Goal: Task Accomplishment & Management: Manage account settings

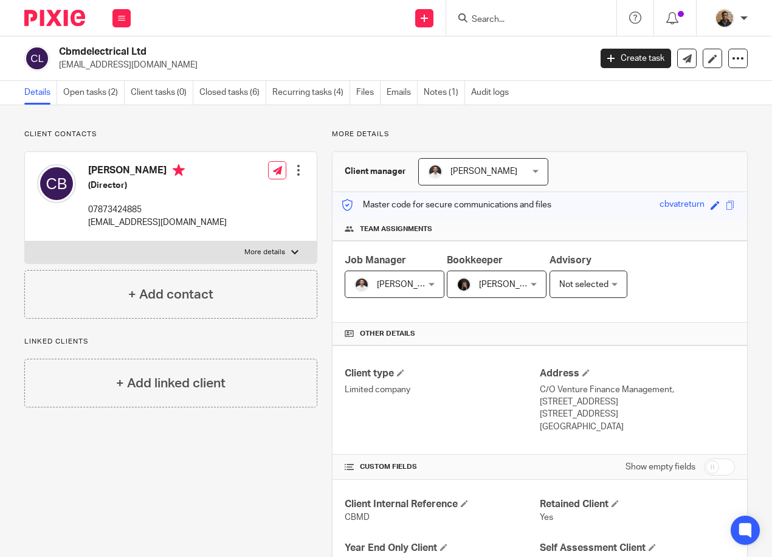
click at [494, 19] on input "Search" at bounding box center [525, 20] width 109 height 11
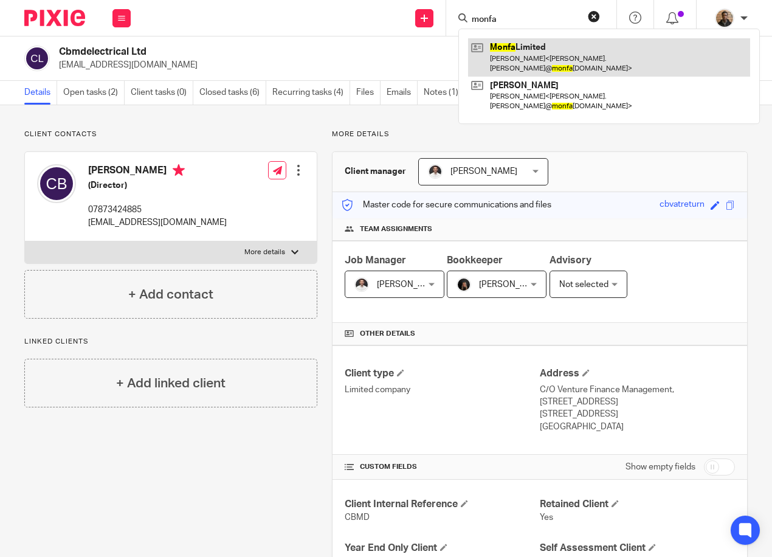
type input "monfa"
click at [525, 52] on link at bounding box center [609, 57] width 282 height 38
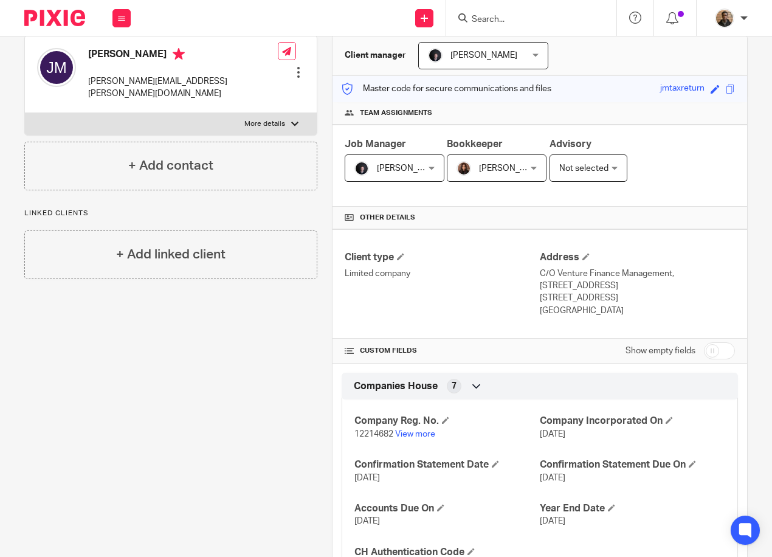
scroll to position [182, 0]
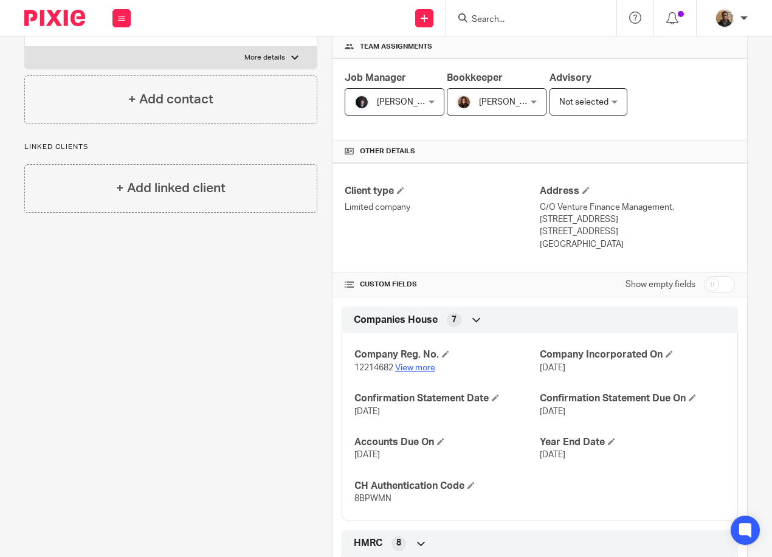
click at [417, 366] on link "View more" at bounding box center [415, 368] width 40 height 9
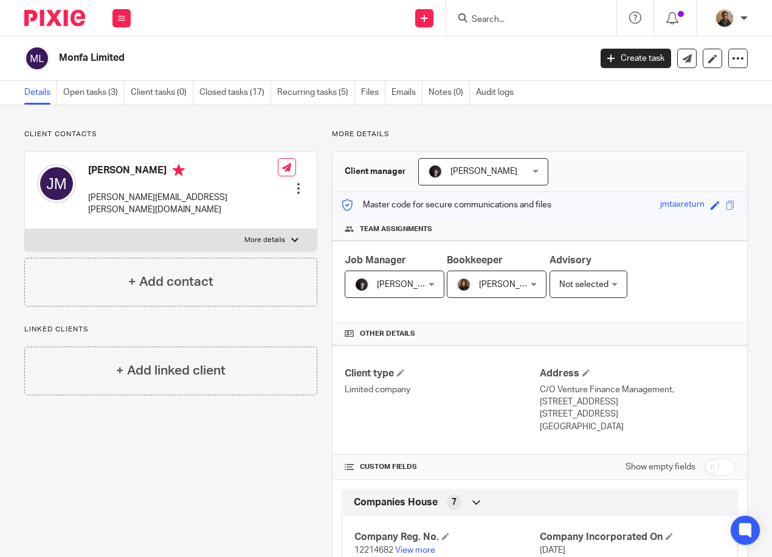
drag, startPoint x: 536, startPoint y: 390, endPoint x: 711, endPoint y: 392, distance: 175.2
click at [711, 392] on p "C/O Venture Finance Management, Suite 101, Cotton Exchange, Old Hall Street" at bounding box center [637, 396] width 195 height 25
drag, startPoint x: 711, startPoint y: 392, endPoint x: 688, endPoint y: 392, distance: 23.1
copy p "C/O Venture Finance Management, Suite 101,"
drag, startPoint x: 536, startPoint y: 401, endPoint x: 662, endPoint y: 405, distance: 126.6
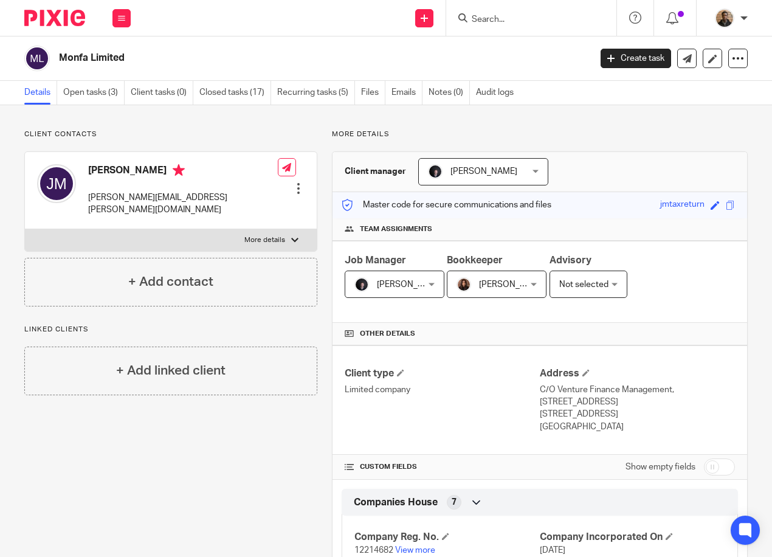
click at [662, 405] on p "C/O Venture Finance Management, Suite 101, Cotton Exchange, Old Hall Street" at bounding box center [637, 396] width 195 height 25
drag, startPoint x: 662, startPoint y: 405, endPoint x: 642, endPoint y: 404, distance: 20.1
copy p "Cotton Exchange, Old Hall Street"
drag, startPoint x: 286, startPoint y: 435, endPoint x: 277, endPoint y: 416, distance: 21.2
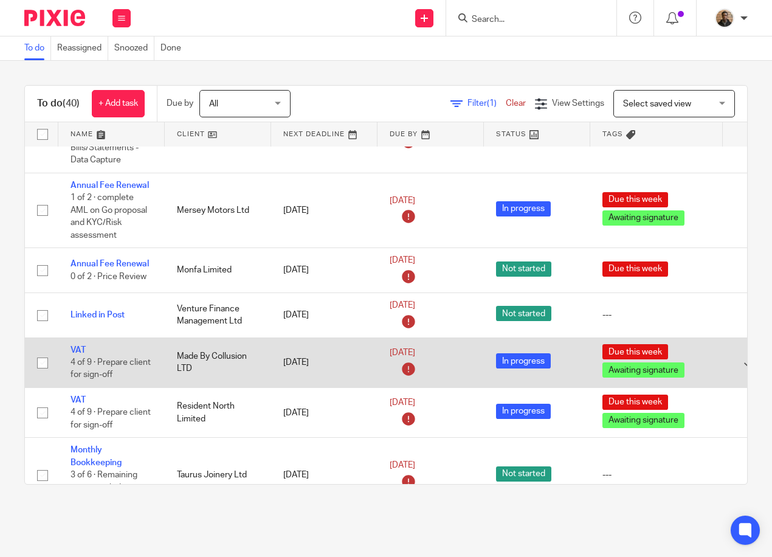
scroll to position [365, 0]
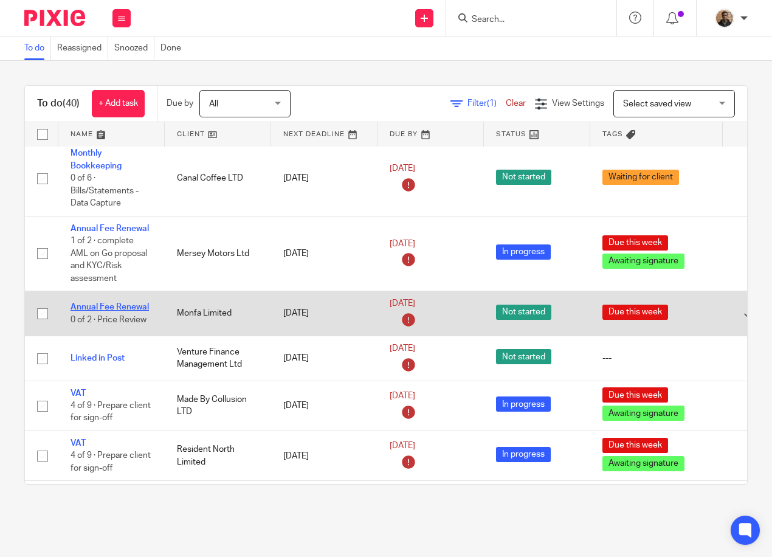
click at [117, 306] on link "Annual Fee Renewal" at bounding box center [110, 307] width 78 height 9
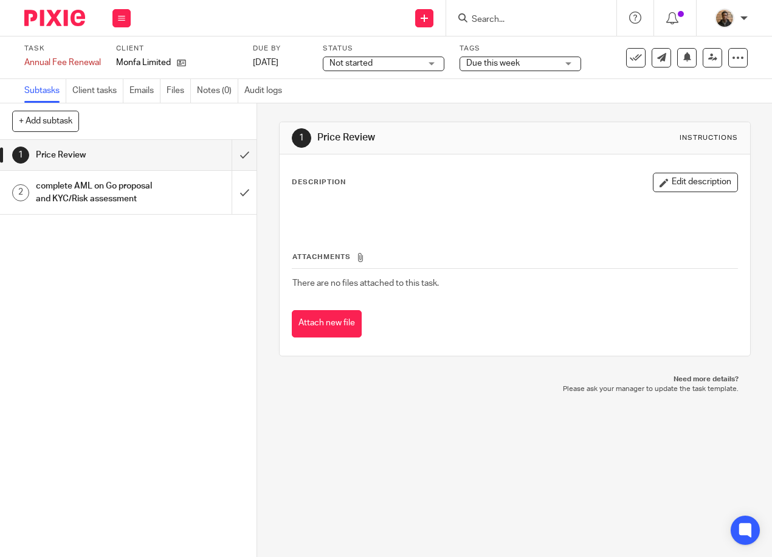
click at [361, 63] on span "Not started" at bounding box center [351, 63] width 43 height 9
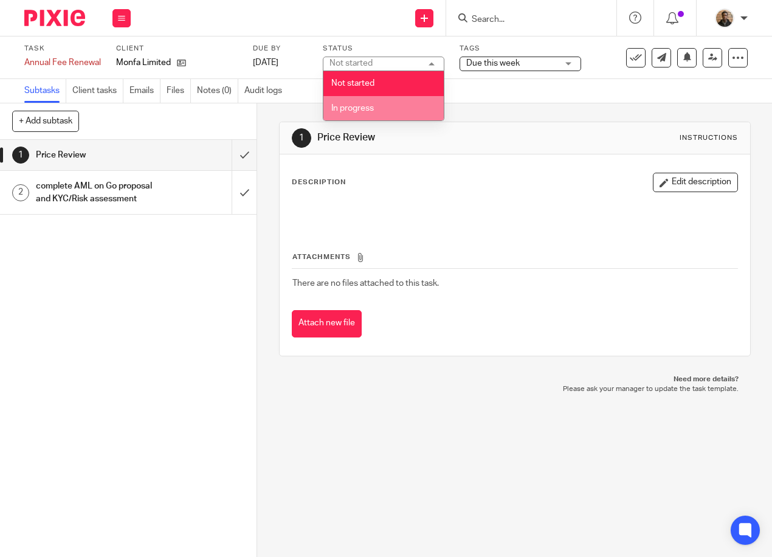
click at [376, 104] on li "In progress" at bounding box center [384, 108] width 120 height 25
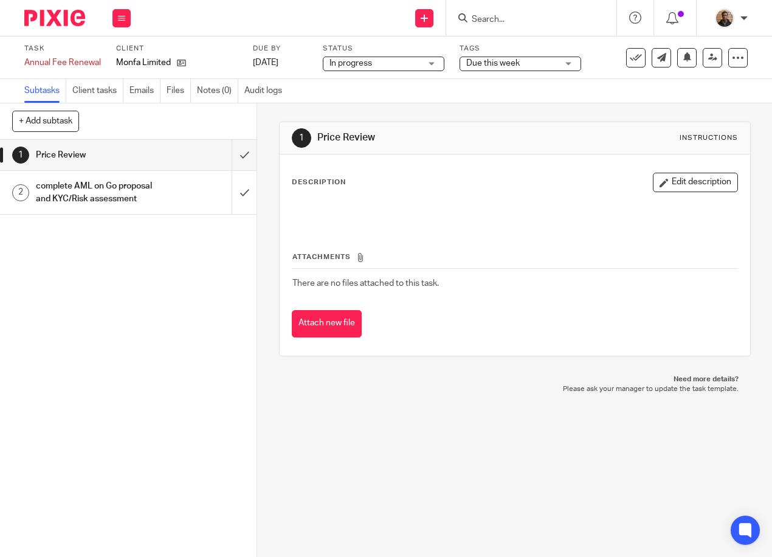
click at [516, 58] on span "Due this week" at bounding box center [511, 63] width 91 height 13
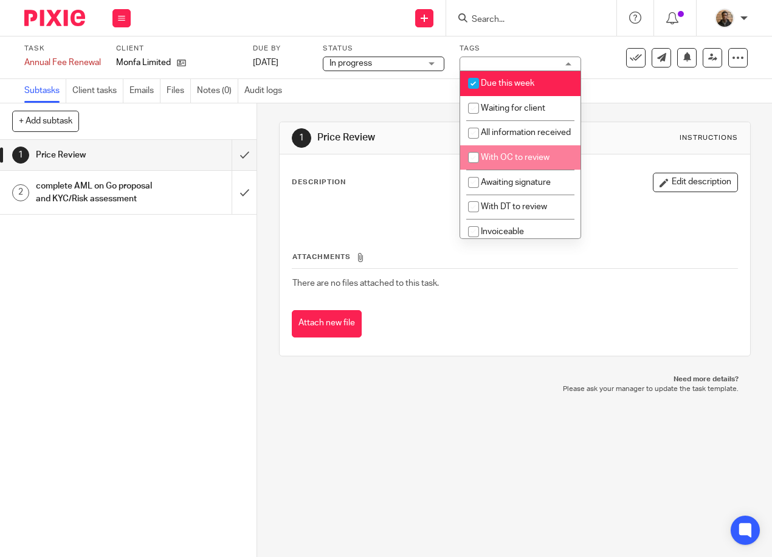
click at [533, 162] on span "With OC to review" at bounding box center [515, 157] width 69 height 9
click at [473, 169] on input "checkbox" at bounding box center [473, 157] width 23 height 23
checkbox input "false"
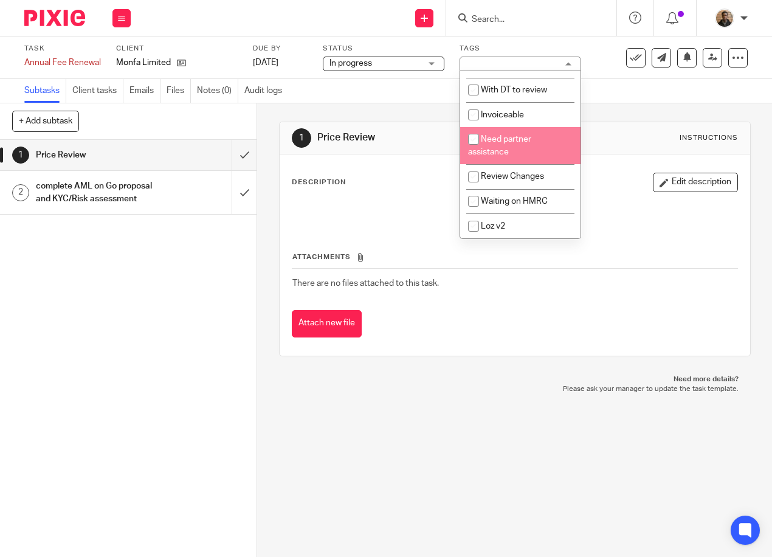
scroll to position [122, 0]
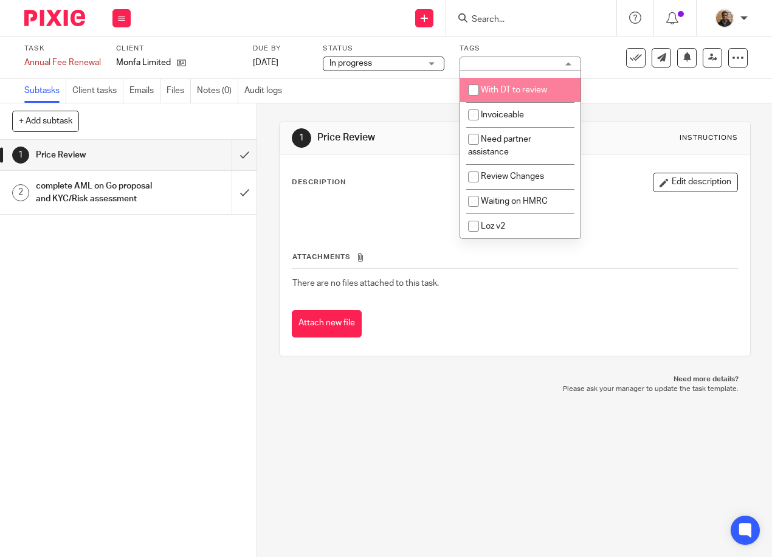
click at [474, 97] on input "checkbox" at bounding box center [473, 89] width 23 height 23
checkbox input "true"
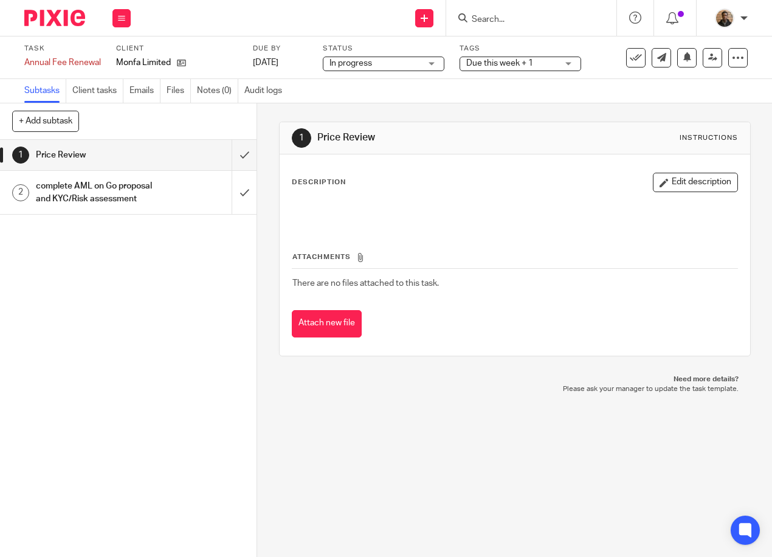
click at [398, 97] on div "Subtasks Client tasks Emails Files Notes (0) Audit logs" at bounding box center [386, 91] width 772 height 24
click at [130, 25] on button at bounding box center [122, 18] width 18 height 18
click at [118, 53] on link "Work" at bounding box center [115, 56] width 21 height 9
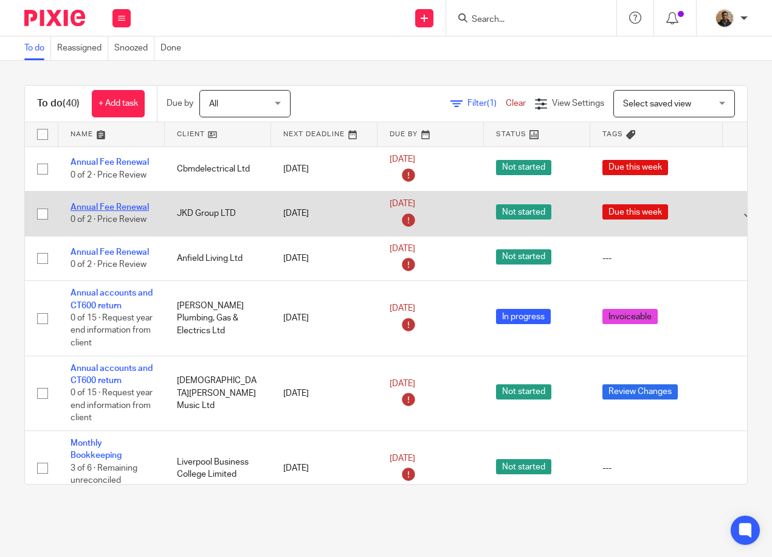
click at [128, 209] on link "Annual Fee Renewal" at bounding box center [110, 207] width 78 height 9
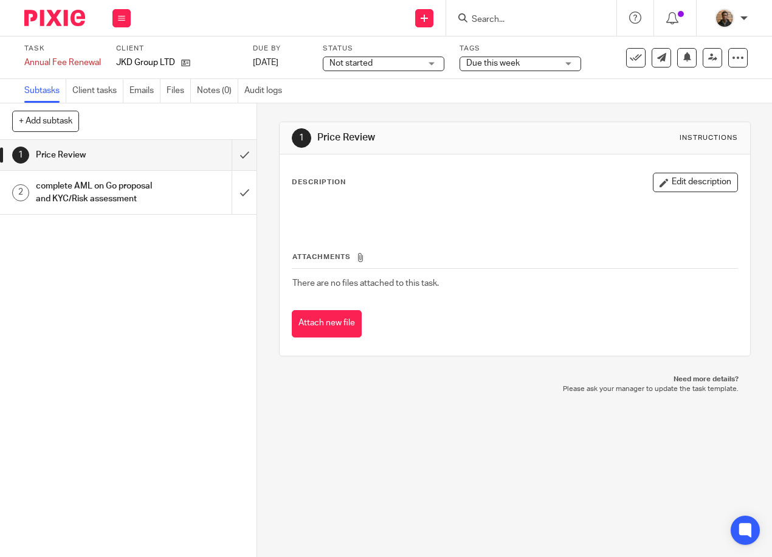
click at [487, 20] on input "Search" at bounding box center [525, 20] width 109 height 11
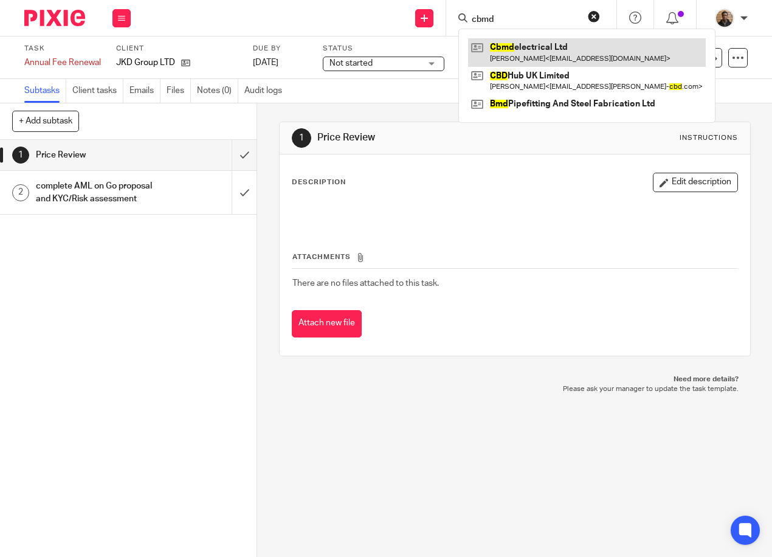
type input "cbmd"
click at [587, 57] on link at bounding box center [587, 52] width 238 height 28
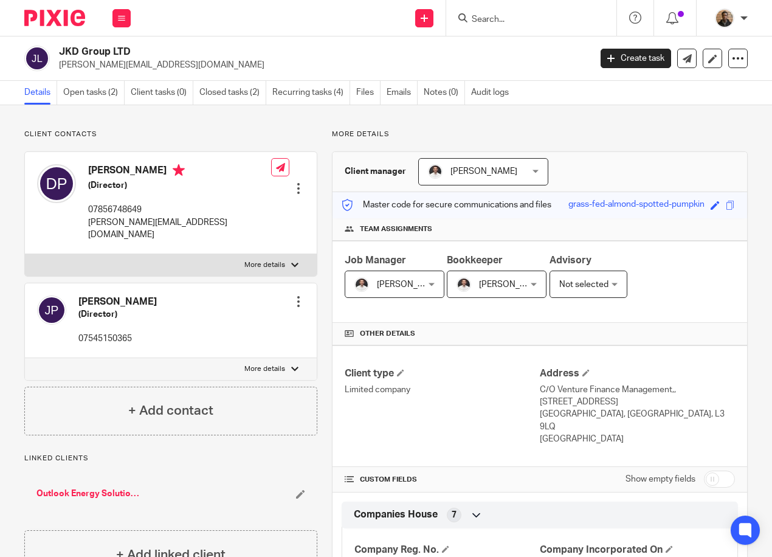
drag, startPoint x: 63, startPoint y: 50, endPoint x: 151, endPoint y: 47, distance: 88.8
click at [151, 47] on h2 "JKD Group LTD" at bounding box center [268, 52] width 419 height 13
drag, startPoint x: 151, startPoint y: 47, endPoint x: 139, endPoint y: 54, distance: 14.1
click at [139, 54] on h2 "JKD Group LTD" at bounding box center [268, 52] width 419 height 13
drag, startPoint x: 100, startPoint y: 47, endPoint x: 136, endPoint y: 47, distance: 35.9
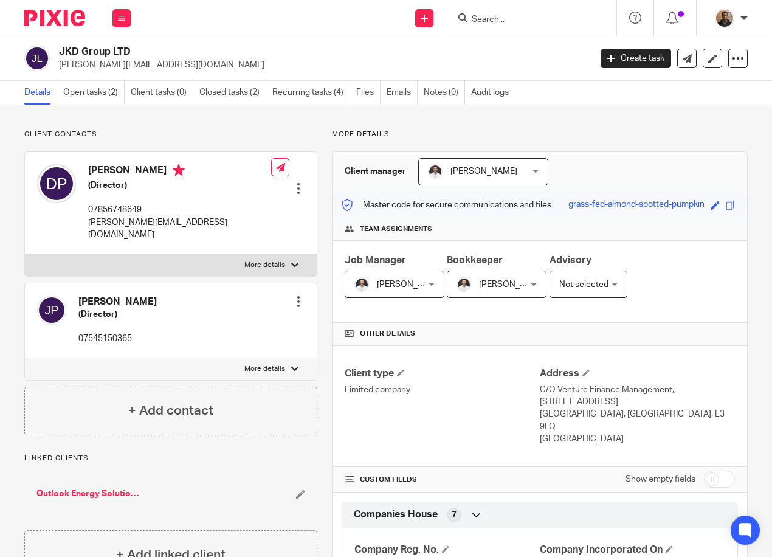
click at [136, 47] on h2 "JKD Group LTD" at bounding box center [268, 52] width 419 height 13
drag, startPoint x: 136, startPoint y: 47, endPoint x: 114, endPoint y: 49, distance: 21.4
copy h2 "JKD Group LTD"
drag, startPoint x: 91, startPoint y: 224, endPoint x: 181, endPoint y: 215, distance: 91.0
click at [185, 215] on div "David Price (Director) 07856748649 david@outlookenergy.uk Edit contact Create c…" at bounding box center [171, 203] width 292 height 102
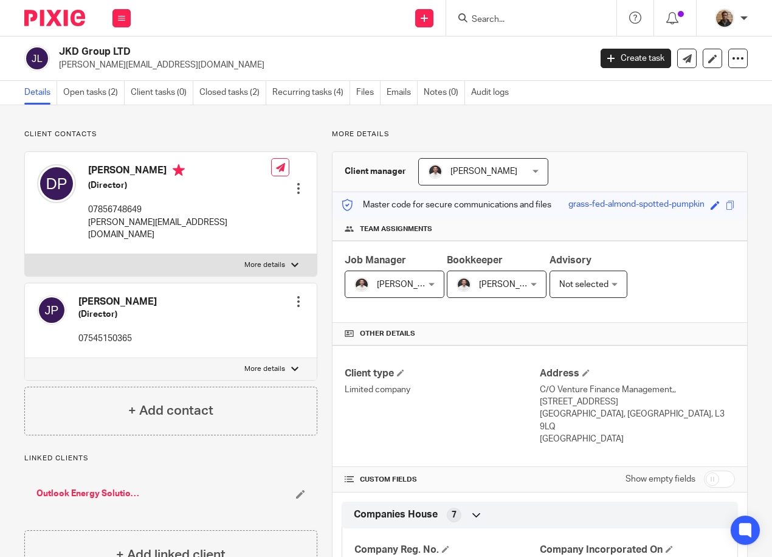
click at [119, 136] on p "Client contacts" at bounding box center [170, 135] width 293 height 10
drag, startPoint x: 89, startPoint y: 225, endPoint x: 196, endPoint y: 229, distance: 106.5
click at [196, 229] on div "David Price (Director) 07856748649 david@outlookenergy.uk Edit contact Create c…" at bounding box center [171, 203] width 292 height 102
drag, startPoint x: 196, startPoint y: 229, endPoint x: 173, endPoint y: 221, distance: 23.7
copy p "david@outlookenergy.uk"
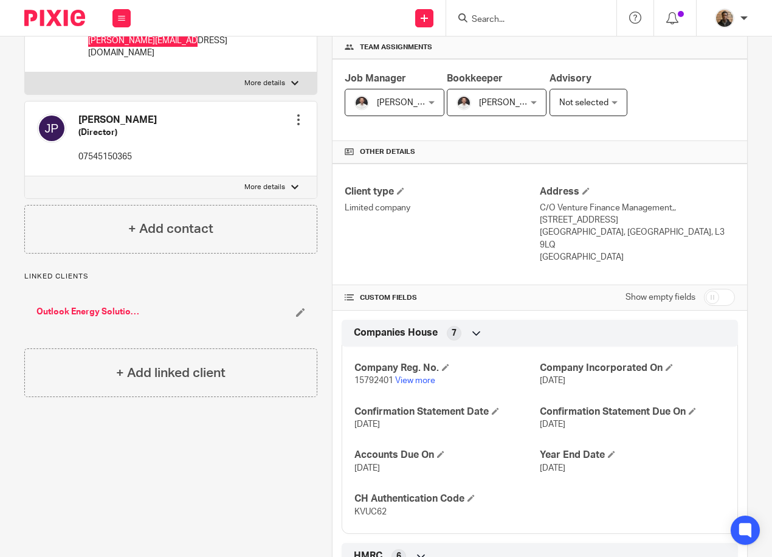
scroll to position [182, 0]
drag, startPoint x: 536, startPoint y: 209, endPoint x: 712, endPoint y: 208, distance: 176.4
click at [712, 208] on p "C/O Venture Finance Management,, Suite 101, Cotton Exchange, Old Hall Street" at bounding box center [637, 213] width 195 height 25
drag, startPoint x: 712, startPoint y: 208, endPoint x: 698, endPoint y: 206, distance: 14.1
copy p "C/O Venture Finance Management,, Suite 101,"
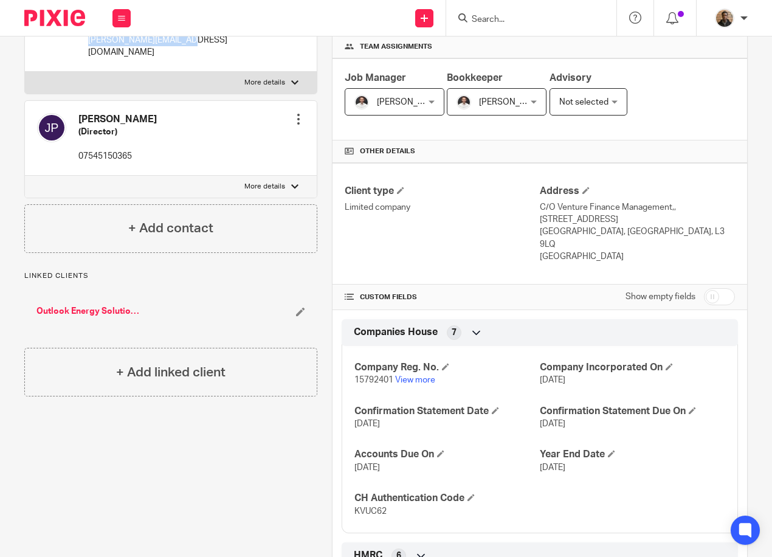
drag, startPoint x: 561, startPoint y: 220, endPoint x: 662, endPoint y: 219, distance: 101.0
click at [662, 219] on div "Client type Limited company Address C/O Venture Finance Management,, Suite 101,…" at bounding box center [540, 224] width 415 height 122
drag, startPoint x: 662, startPoint y: 219, endPoint x: 504, endPoint y: 225, distance: 158.2
click at [501, 225] on div "Client type Limited company" at bounding box center [442, 224] width 195 height 78
drag, startPoint x: 535, startPoint y: 220, endPoint x: 658, endPoint y: 221, distance: 122.9
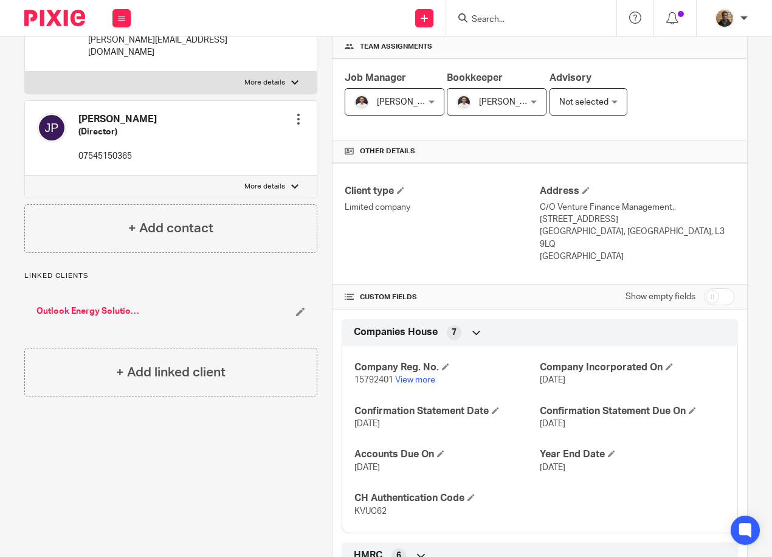
click at [658, 221] on p "C/O Venture Finance Management,, Suite 101, Cotton Exchange, Old Hall Street" at bounding box center [637, 213] width 195 height 25
drag, startPoint x: 658, startPoint y: 221, endPoint x: 648, endPoint y: 223, distance: 9.9
copy p "Cotton Exchange, Old Hall Street"
drag, startPoint x: 530, startPoint y: 233, endPoint x: 623, endPoint y: 230, distance: 93.1
click at [623, 230] on div "Client type Limited company Address C/O Venture Finance Management,, Suite 101,…" at bounding box center [540, 224] width 415 height 122
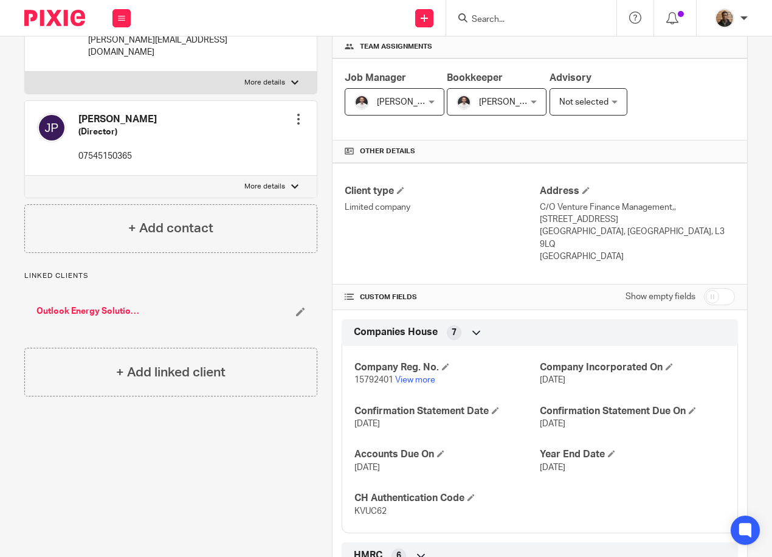
drag, startPoint x: 623, startPoint y: 230, endPoint x: 609, endPoint y: 240, distance: 17.9
click at [634, 251] on p "United Kingdom" at bounding box center [637, 257] width 195 height 12
drag, startPoint x: 534, startPoint y: 230, endPoint x: 635, endPoint y: 229, distance: 101.0
click at [635, 229] on p "Liverpool, England, L3 9LQ" at bounding box center [637, 238] width 195 height 25
drag, startPoint x: 635, startPoint y: 229, endPoint x: 627, endPoint y: 231, distance: 8.1
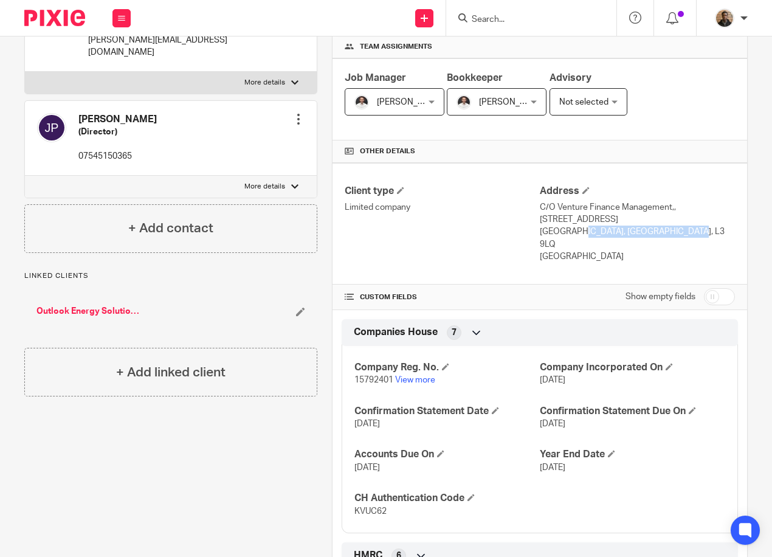
copy p "Liverpool, England, L3 9LQ"
click at [418, 376] on link "View more" at bounding box center [415, 380] width 40 height 9
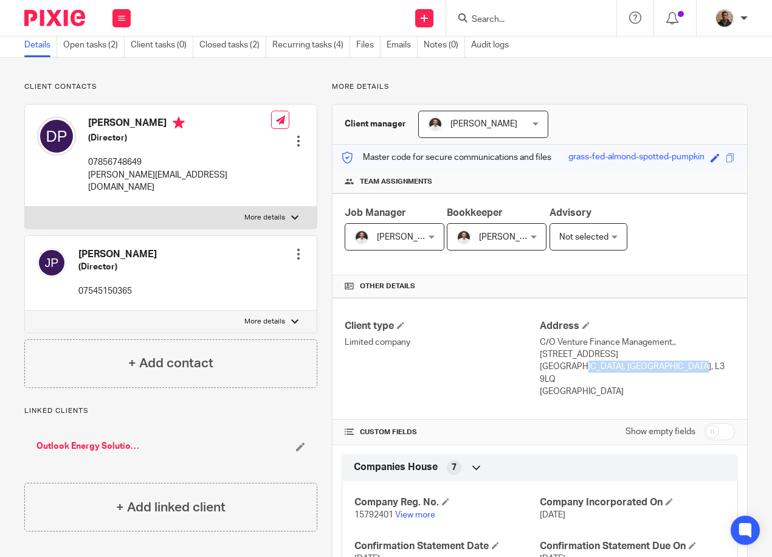
scroll to position [0, 0]
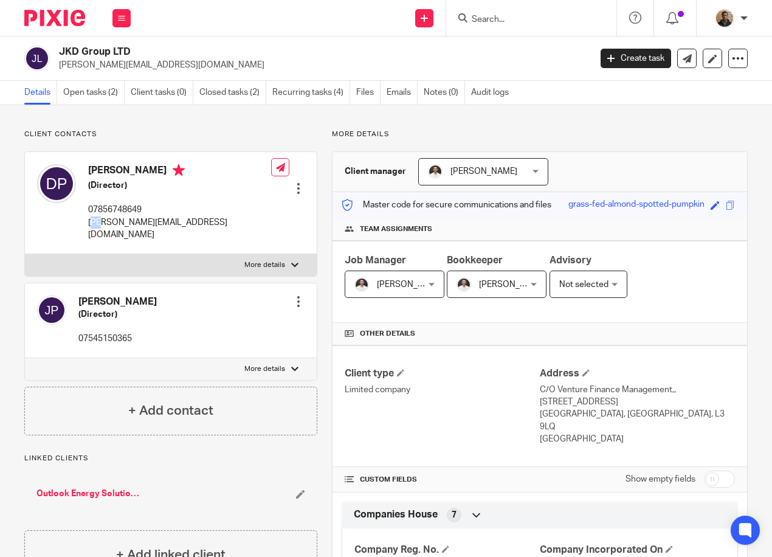
drag, startPoint x: 92, startPoint y: 223, endPoint x: 99, endPoint y: 227, distance: 8.2
click at [100, 227] on p "david@outlookenergy.uk" at bounding box center [179, 229] width 183 height 25
drag, startPoint x: 75, startPoint y: 325, endPoint x: 151, endPoint y: 330, distance: 76.2
click at [151, 330] on div "Jade Price (Director) 07545150365 Edit contact Create client from contact Expor…" at bounding box center [171, 320] width 292 height 75
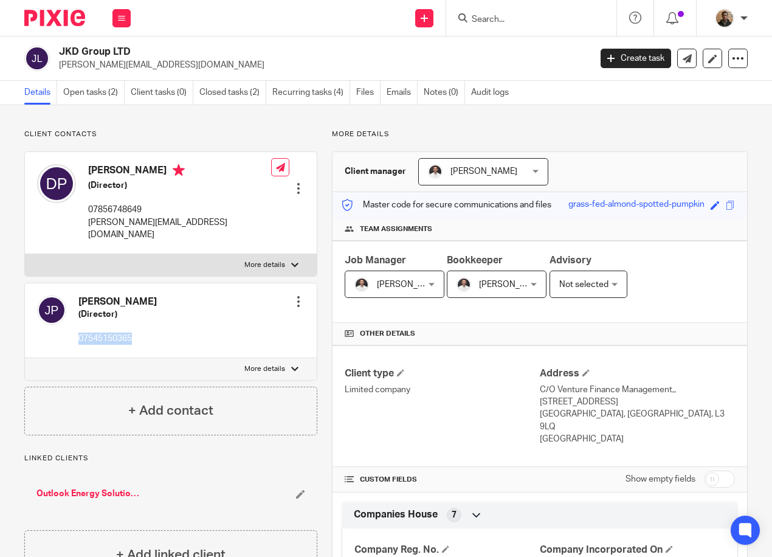
drag, startPoint x: 151, startPoint y: 330, endPoint x: 122, endPoint y: 325, distance: 29.5
copy p "07545150365"
drag, startPoint x: 533, startPoint y: 390, endPoint x: 706, endPoint y: 395, distance: 173.4
click at [706, 395] on div "Client type Limited company Address C/O Venture Finance Management,, Suite 101,…" at bounding box center [540, 406] width 415 height 122
drag, startPoint x: 706, startPoint y: 395, endPoint x: 645, endPoint y: 359, distance: 71.1
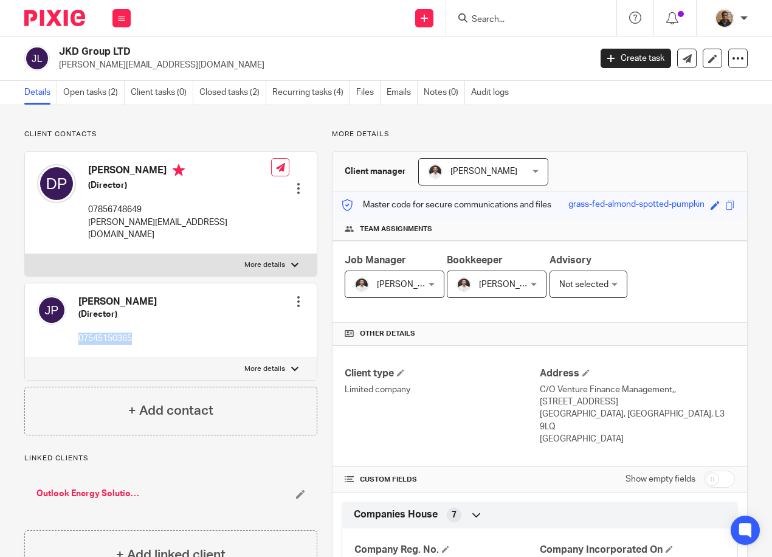
click at [657, 348] on div "Client type Limited company Address C/O Venture Finance Management,, Suite 101,…" at bounding box center [540, 406] width 415 height 122
drag, startPoint x: 535, startPoint y: 391, endPoint x: 716, endPoint y: 394, distance: 180.7
click at [716, 394] on p "C/O Venture Finance Management,, Suite 101, Cotton Exchange, Old Hall Street" at bounding box center [637, 396] width 195 height 25
drag, startPoint x: 716, startPoint y: 394, endPoint x: 692, endPoint y: 384, distance: 25.9
copy p "C/O Venture Finance Management,, Suite 101,"
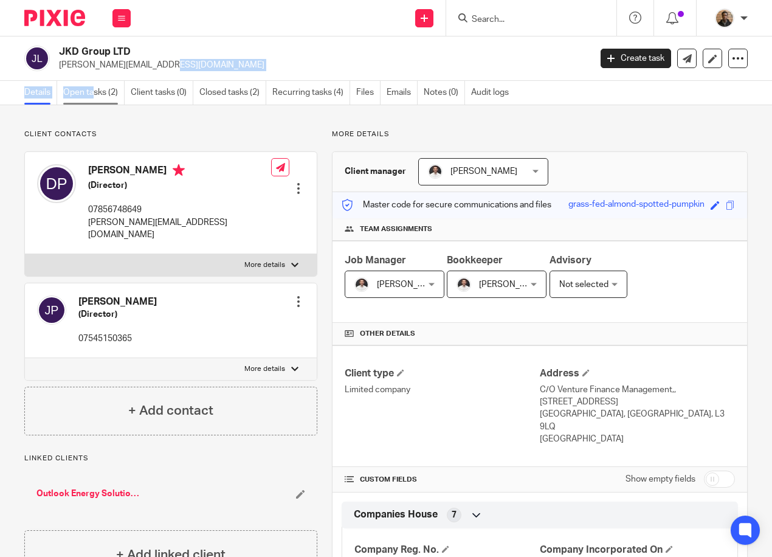
drag, startPoint x: 94, startPoint y: 78, endPoint x: 97, endPoint y: 86, distance: 7.9
click main "JKD Group LTD david@outlookenergy.uk Create task Update from Companies House Ex…"
click link "Open tasks (2)"
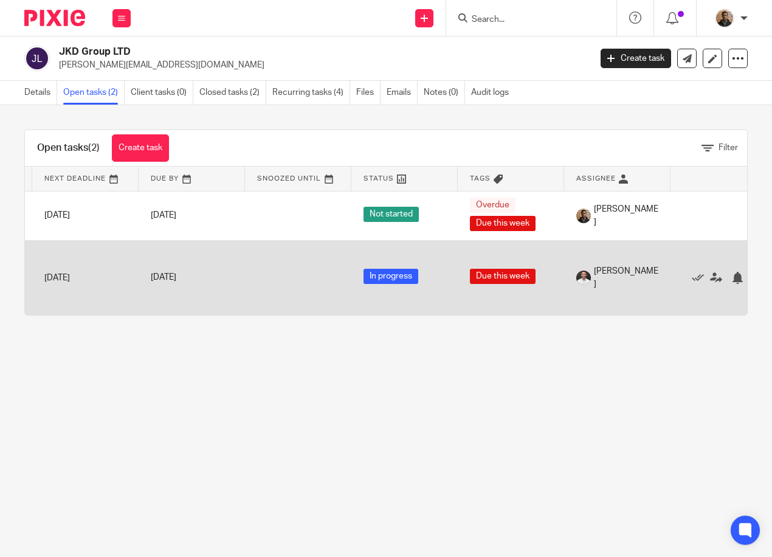
scroll to position [0, 114]
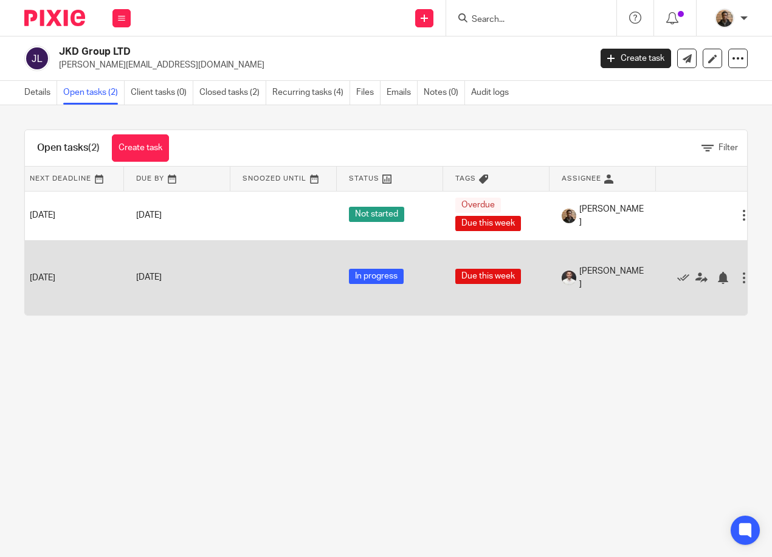
drag, startPoint x: 278, startPoint y: 325, endPoint x: 214, endPoint y: 314, distance: 64.8
click at [209, 322] on div "Open tasks (2) Create task Filter Name Next Deadline Due By Snoozed Until Statu…" at bounding box center [386, 222] width 772 height 235
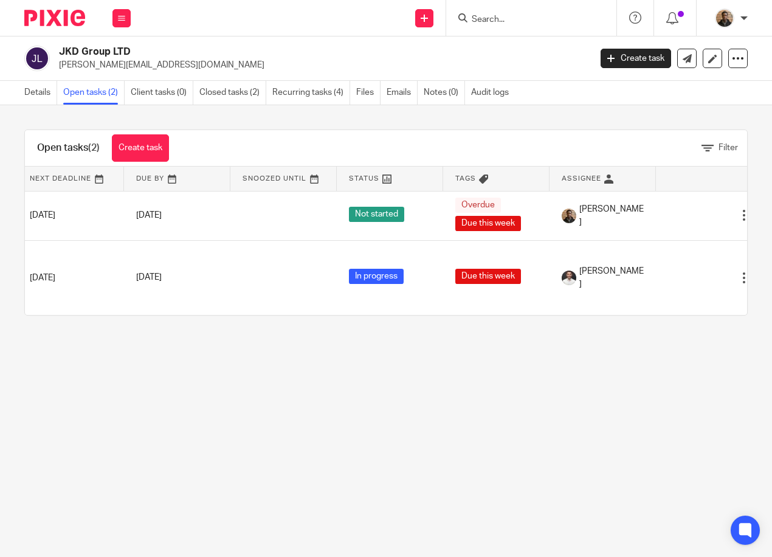
drag, startPoint x: 215, startPoint y: 314, endPoint x: 113, endPoint y: 322, distance: 102.5
click at [113, 315] on table "Name Next Deadline Due By Snoozed Until Status Tags Assignee Annual Fee Renewal…" at bounding box center [386, 241] width 723 height 148
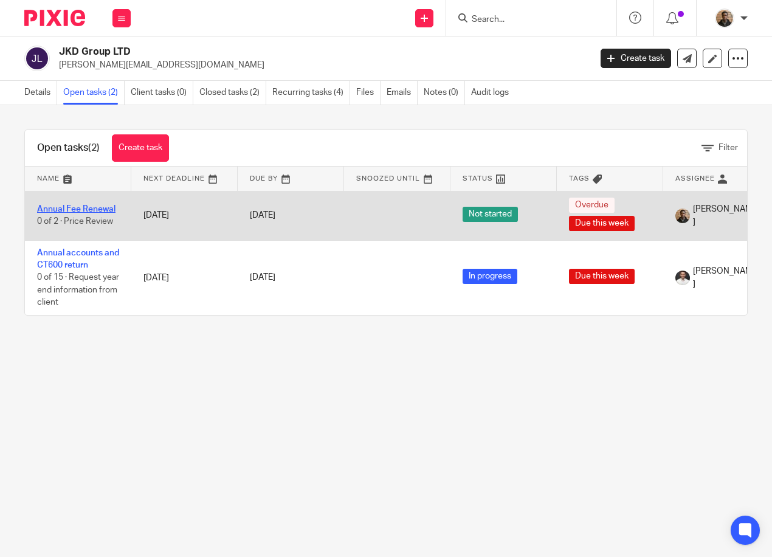
click at [103, 212] on link "Annual Fee Renewal" at bounding box center [76, 209] width 78 height 9
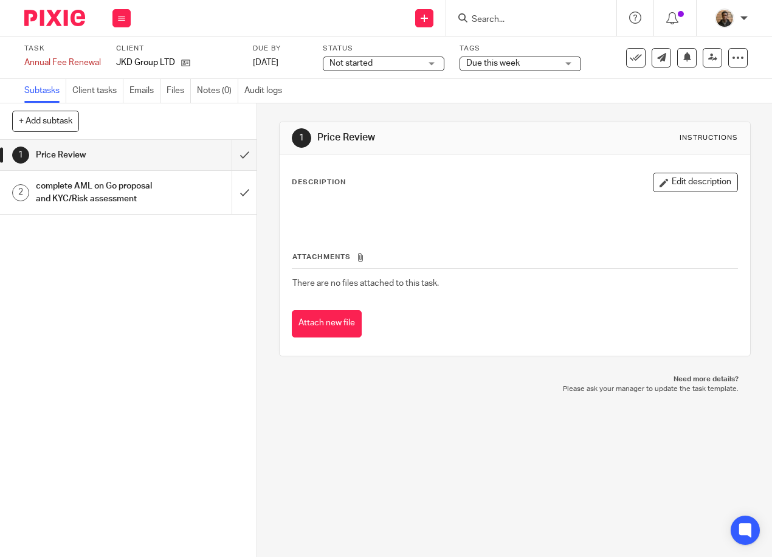
click at [435, 62] on div "Not started Not started" at bounding box center [384, 64] width 122 height 15
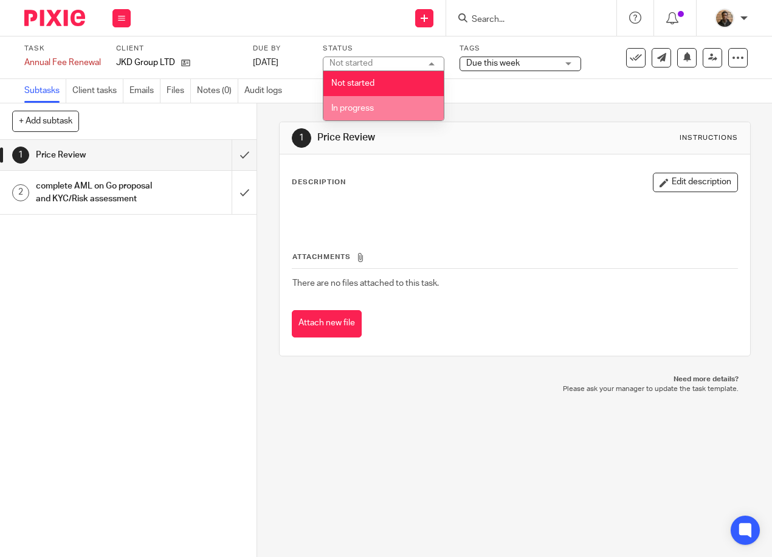
click at [410, 105] on li "In progress" at bounding box center [384, 108] width 120 height 25
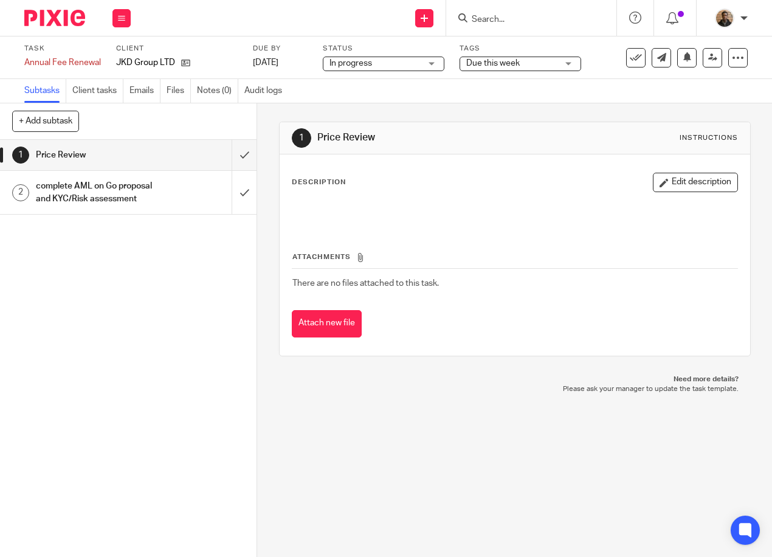
click at [511, 66] on span "Due this week" at bounding box center [493, 63] width 54 height 9
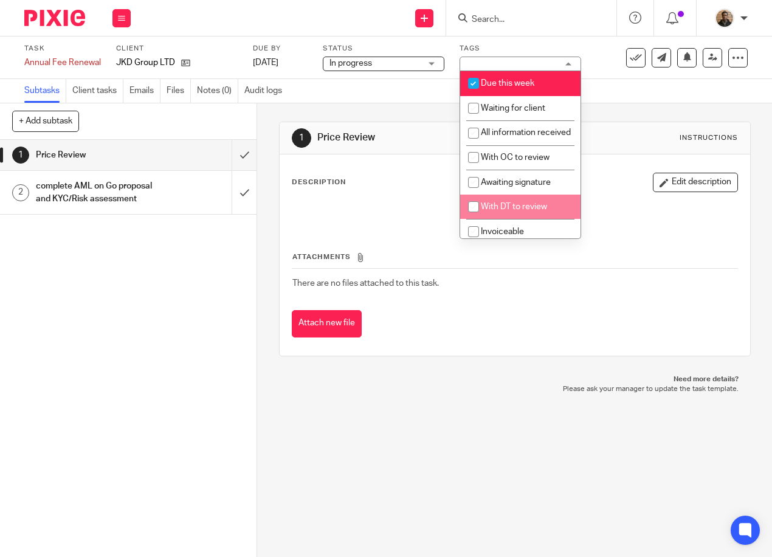
click at [490, 211] on span "With DT to review" at bounding box center [514, 207] width 66 height 9
checkbox input "true"
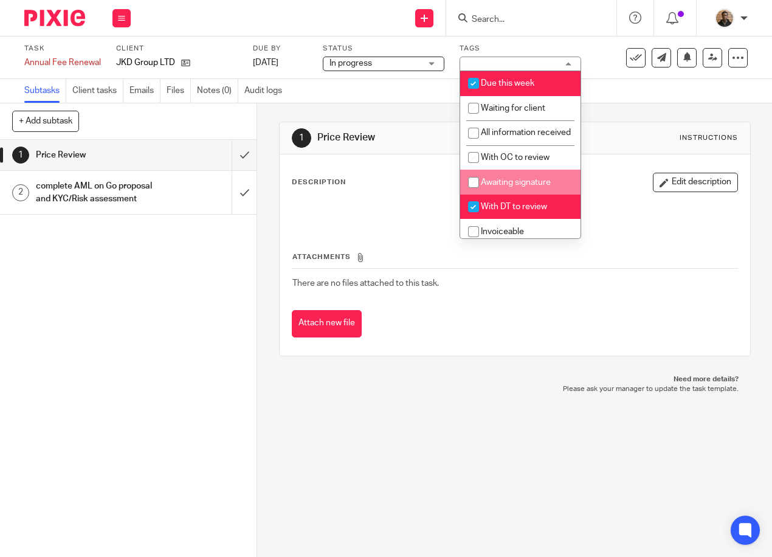
click at [352, 116] on div "1 Price Review Instructions Description Edit description Attachments There are …" at bounding box center [515, 238] width 472 height 271
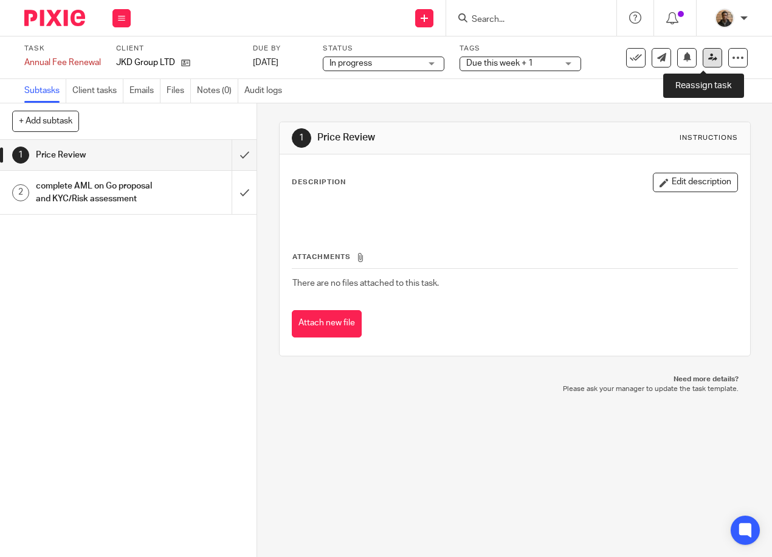
click at [709, 57] on icon at bounding box center [713, 57] width 9 height 9
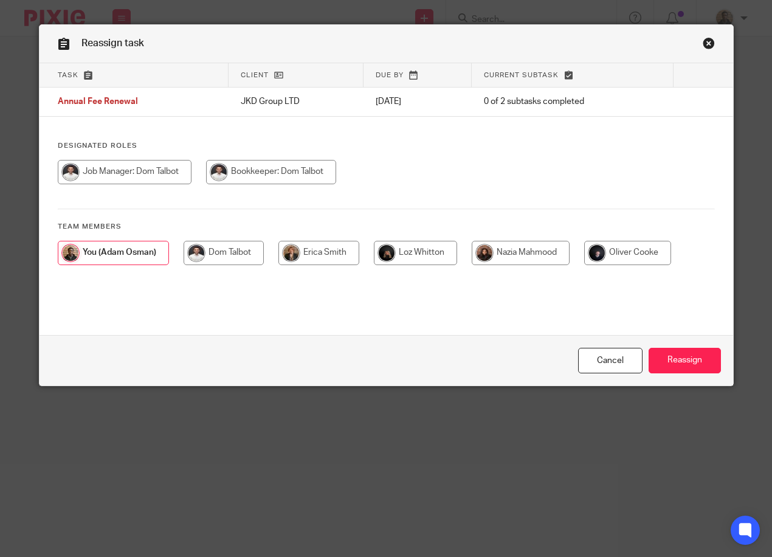
drag, startPoint x: 139, startPoint y: 165, endPoint x: 615, endPoint y: 291, distance: 492.0
click at [145, 165] on input "radio" at bounding box center [125, 172] width 134 height 24
radio input "true"
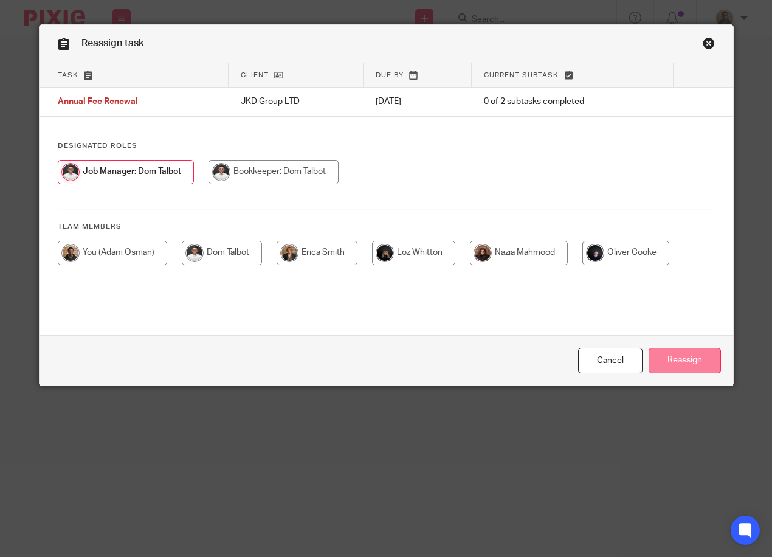
click at [682, 355] on input "Reassign" at bounding box center [685, 361] width 72 height 26
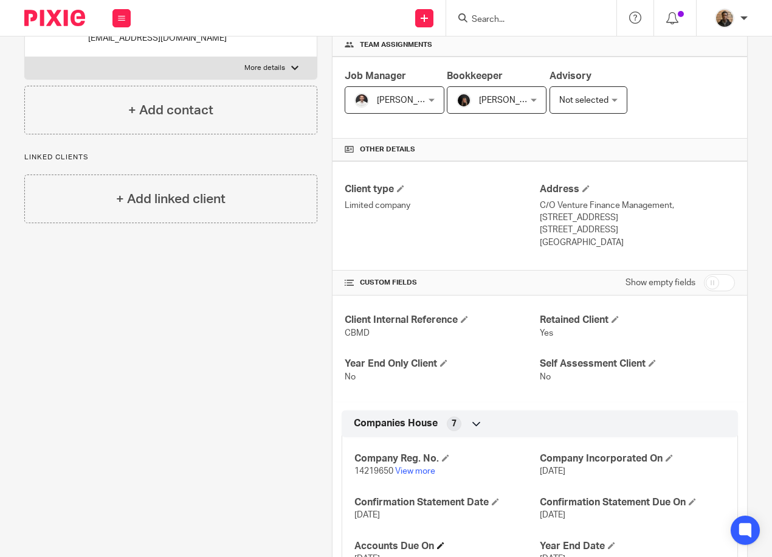
scroll to position [304, 0]
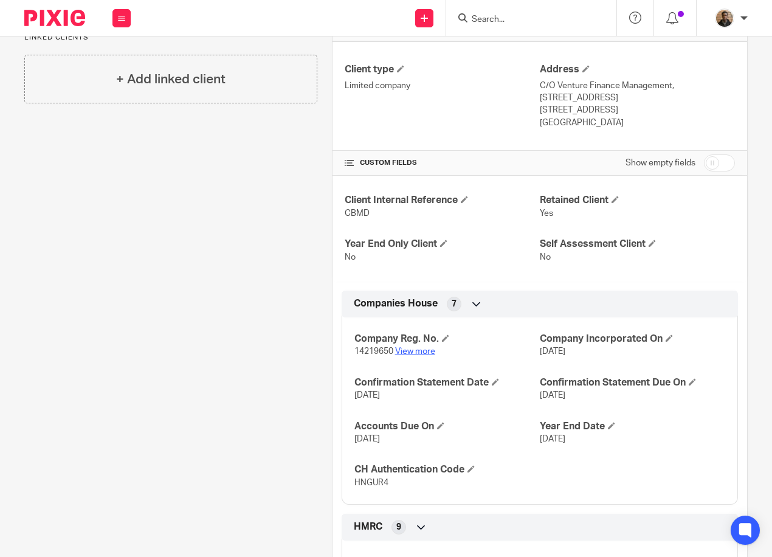
click at [416, 355] on link "View more" at bounding box center [415, 351] width 40 height 9
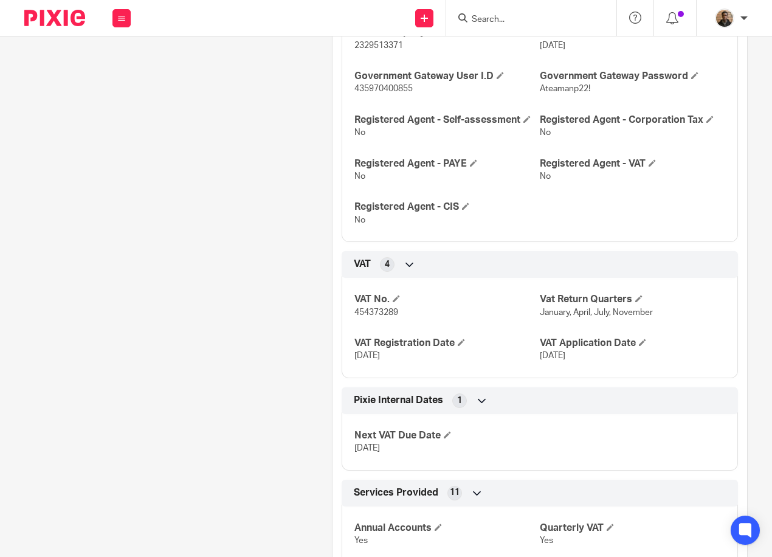
scroll to position [851, 0]
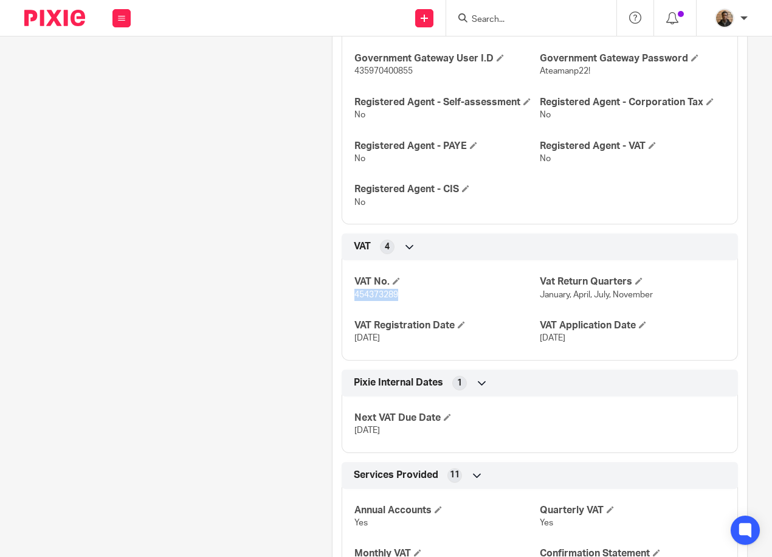
drag, startPoint x: 352, startPoint y: 293, endPoint x: 398, endPoint y: 298, distance: 46.5
click at [398, 298] on p "454373289" at bounding box center [447, 295] width 185 height 12
drag, startPoint x: 398, startPoint y: 298, endPoint x: 384, endPoint y: 295, distance: 14.9
copy span "454373289"
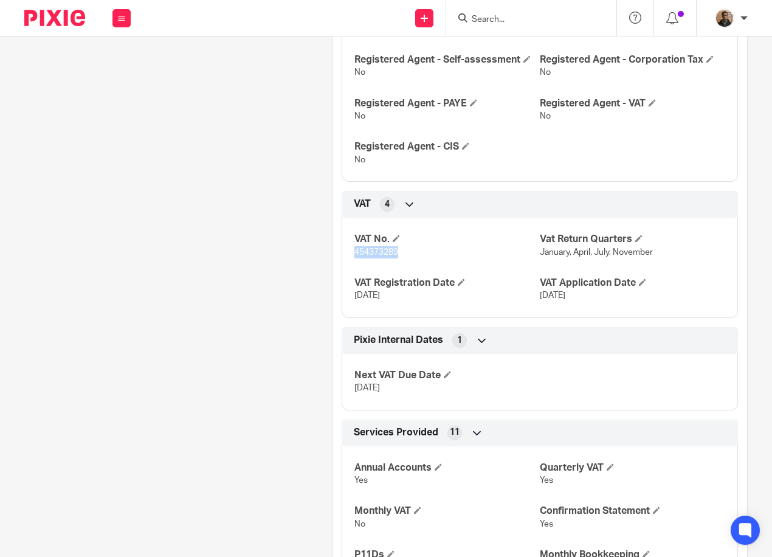
scroll to position [912, 0]
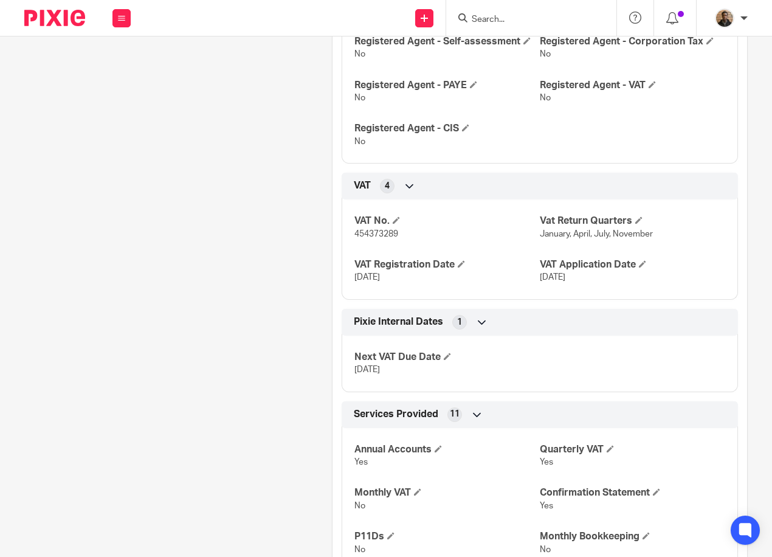
click at [488, 164] on div "UTR - Company 2329513371 CT600 Due 31 Jul 2024 Government Gateway User I.D 4359…" at bounding box center [540, 43] width 397 height 240
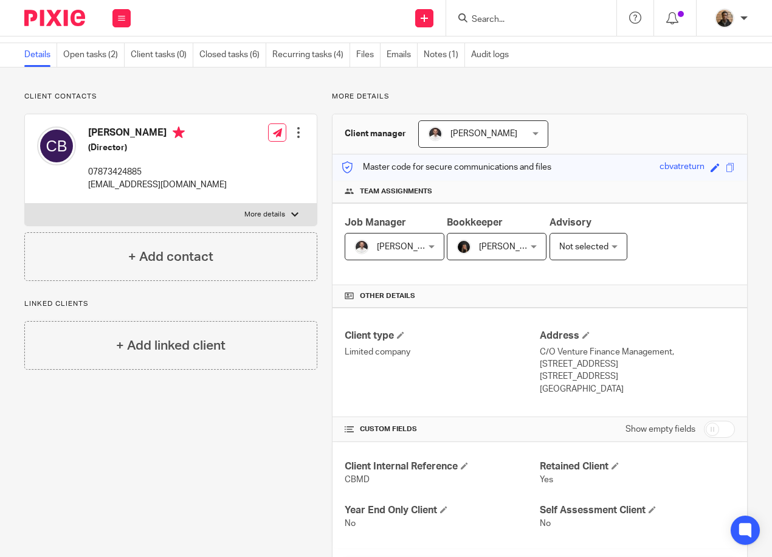
scroll to position [0, 0]
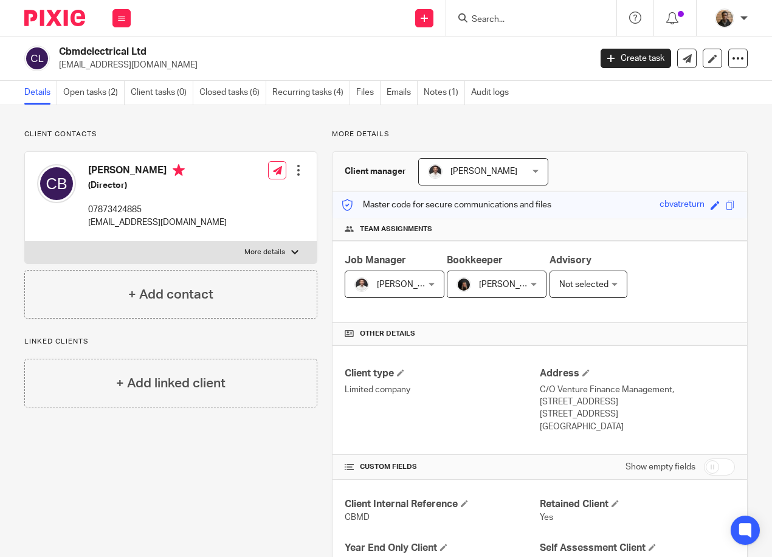
click at [482, 21] on input "Search" at bounding box center [525, 20] width 109 height 11
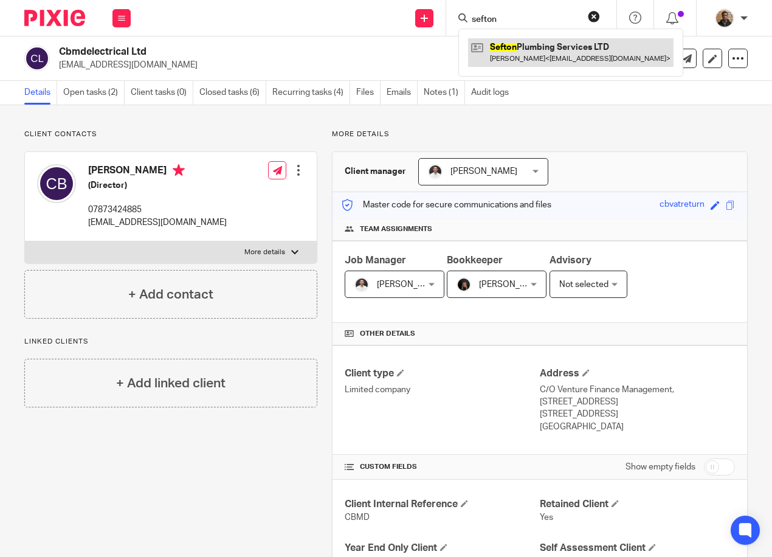
type input "sefton"
drag, startPoint x: 506, startPoint y: 65, endPoint x: 511, endPoint y: 58, distance: 8.3
click at [507, 64] on link at bounding box center [571, 52] width 206 height 28
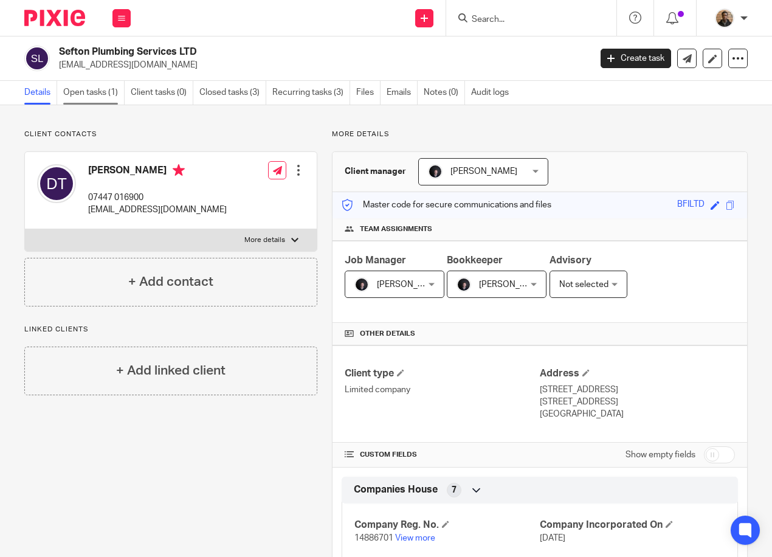
click at [121, 96] on link "Open tasks (1)" at bounding box center [93, 93] width 61 height 24
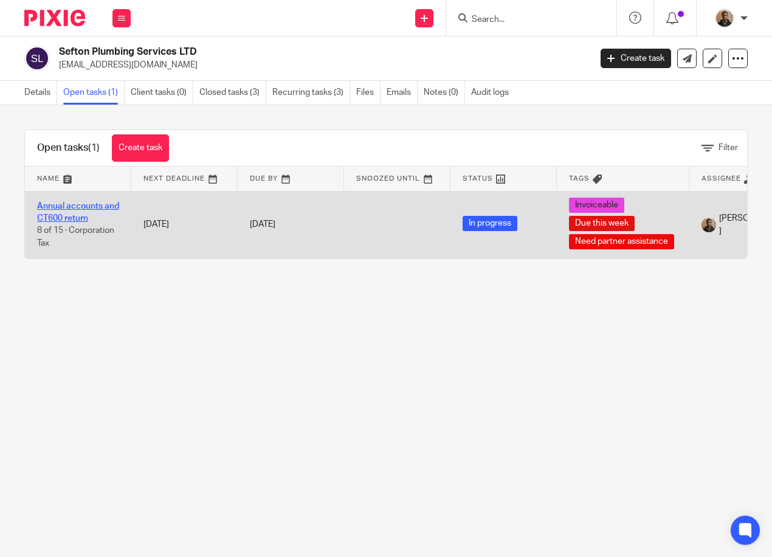
click at [81, 213] on link "Annual accounts and CT600 return" at bounding box center [78, 212] width 82 height 21
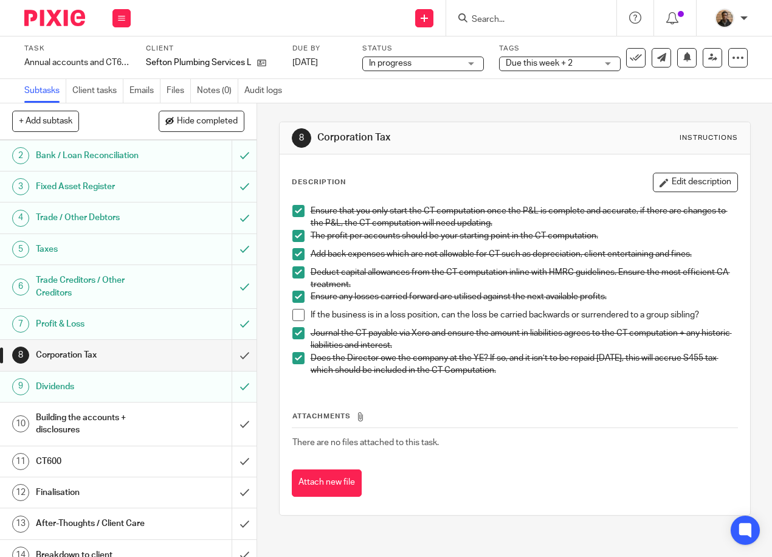
scroll to position [88, 0]
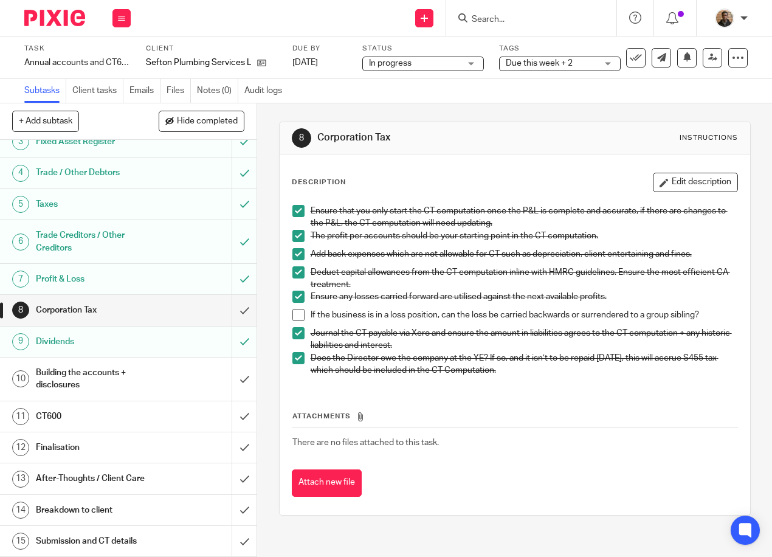
click at [190, 336] on div "Dividends" at bounding box center [128, 342] width 184 height 18
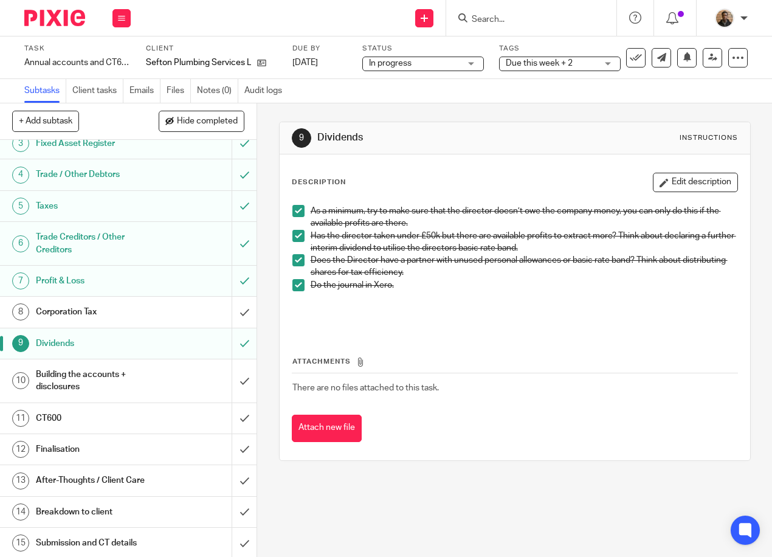
scroll to position [88, 0]
click at [170, 376] on div "Building the accounts + disclosures" at bounding box center [128, 379] width 184 height 31
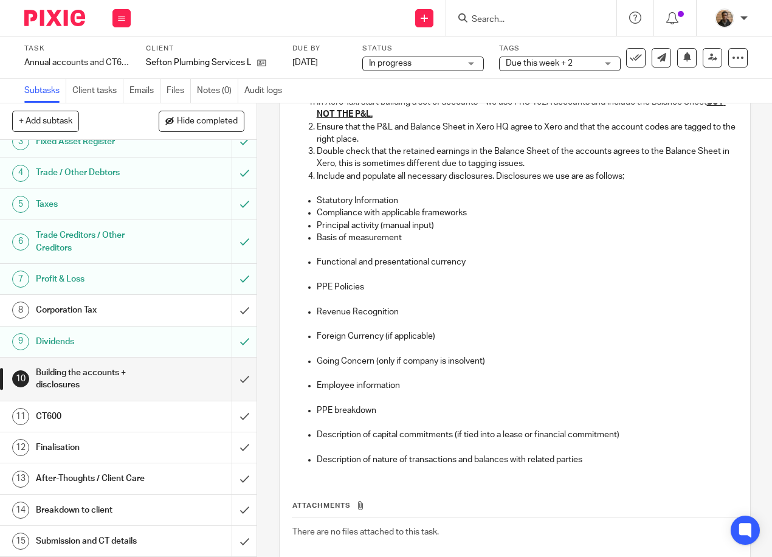
scroll to position [175, 0]
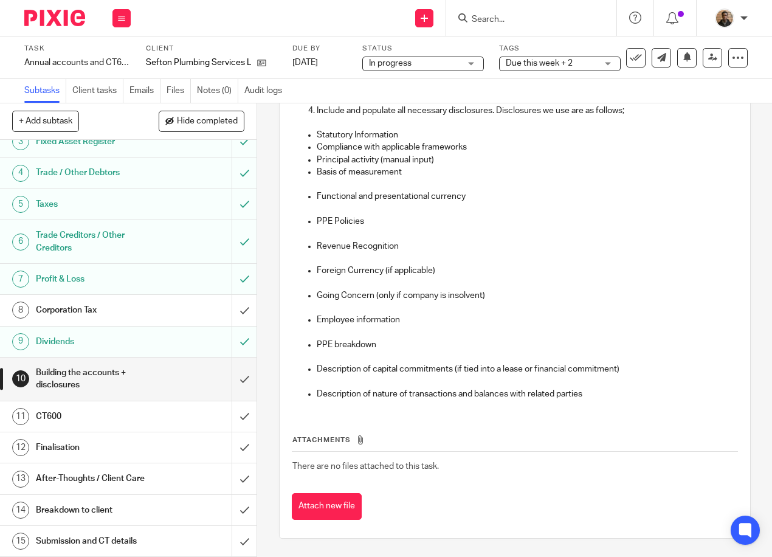
drag, startPoint x: 151, startPoint y: 407, endPoint x: 159, endPoint y: 406, distance: 8.0
click at [151, 407] on div "CT600" at bounding box center [128, 416] width 184 height 18
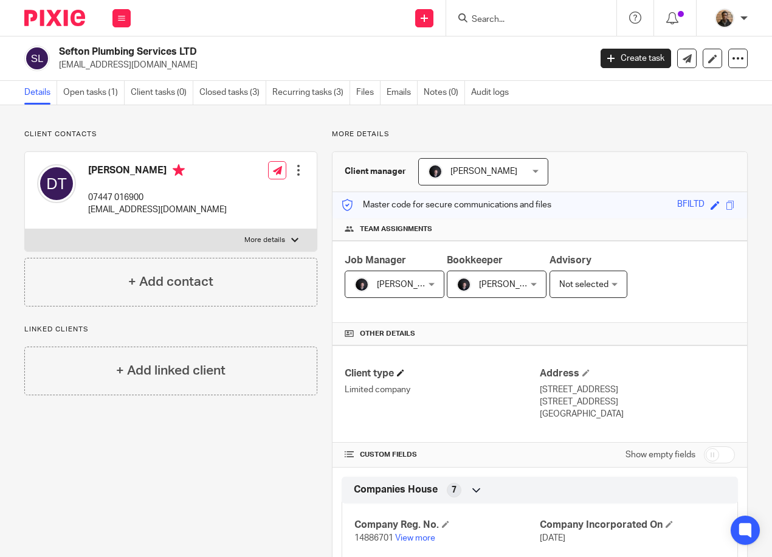
scroll to position [122, 0]
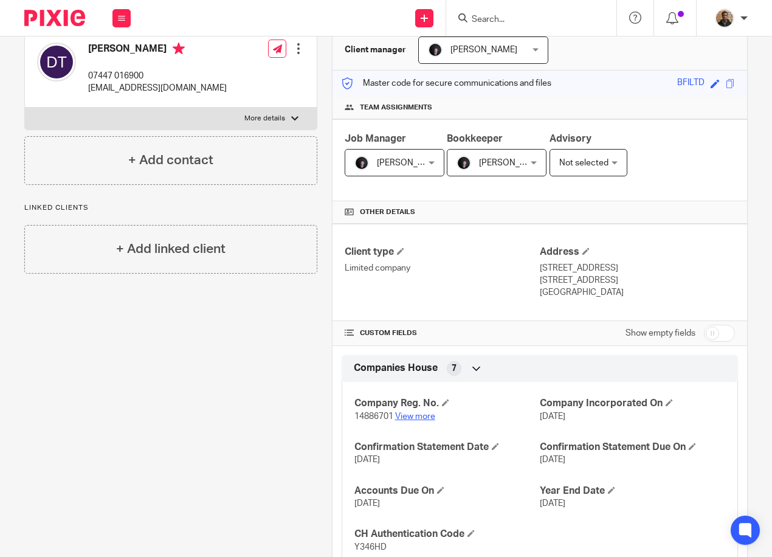
click at [429, 415] on link "View more" at bounding box center [415, 416] width 40 height 9
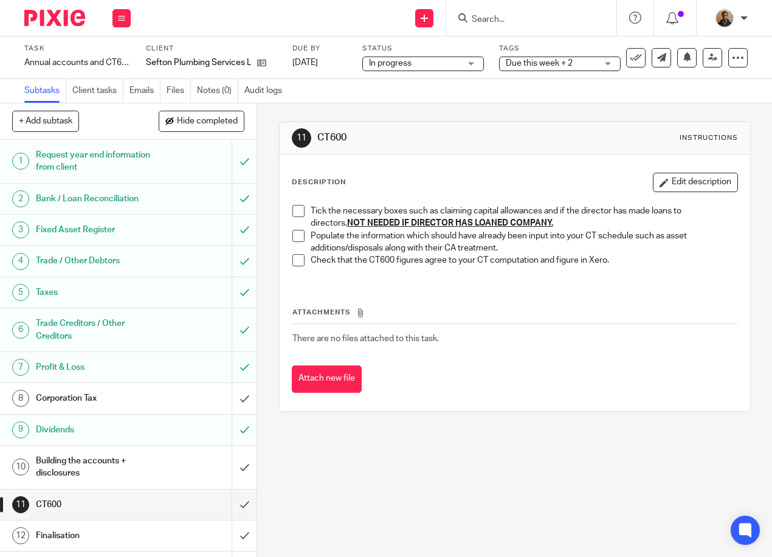
click at [293, 207] on span at bounding box center [299, 211] width 12 height 12
click at [293, 234] on span at bounding box center [299, 236] width 12 height 12
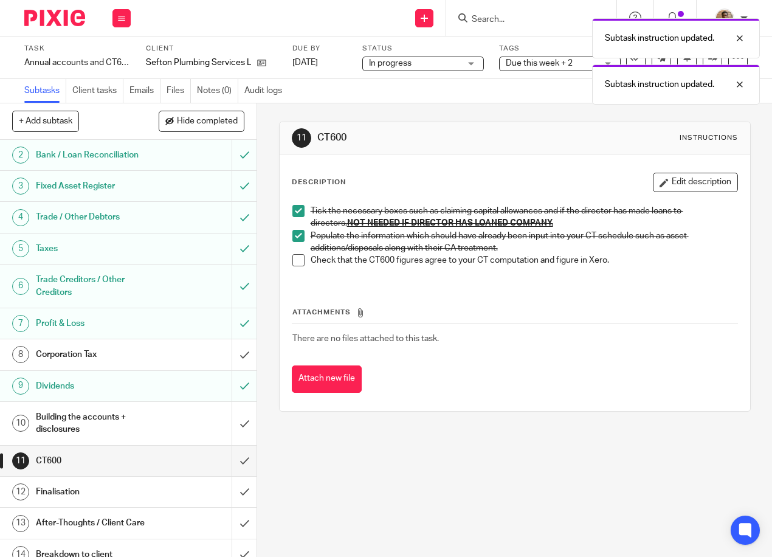
scroll to position [88, 0]
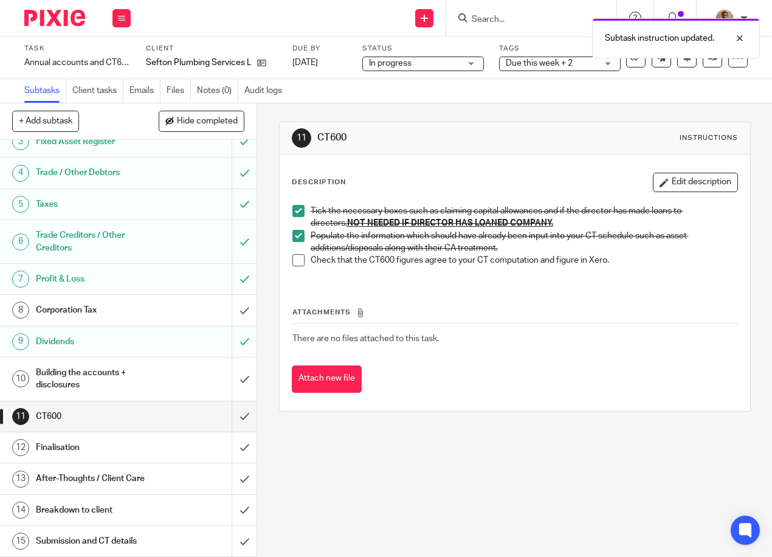
click at [185, 447] on div "Finalisation" at bounding box center [128, 448] width 184 height 18
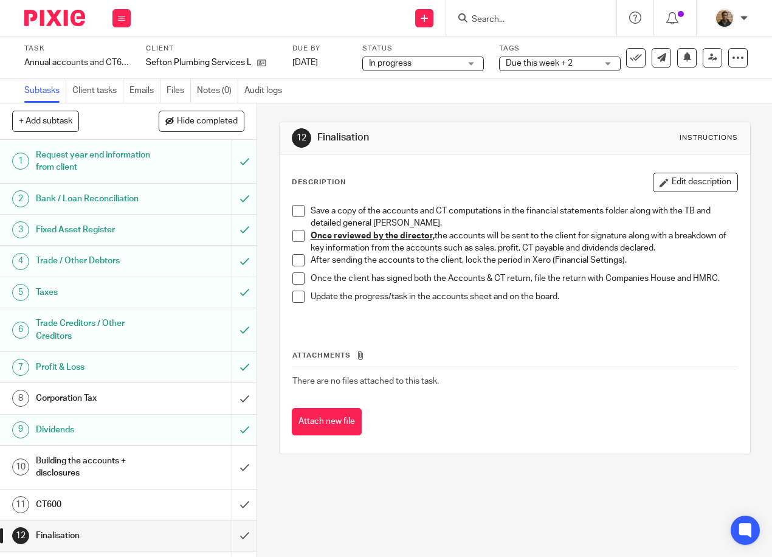
click at [153, 397] on div "Corporation Tax" at bounding box center [128, 398] width 184 height 18
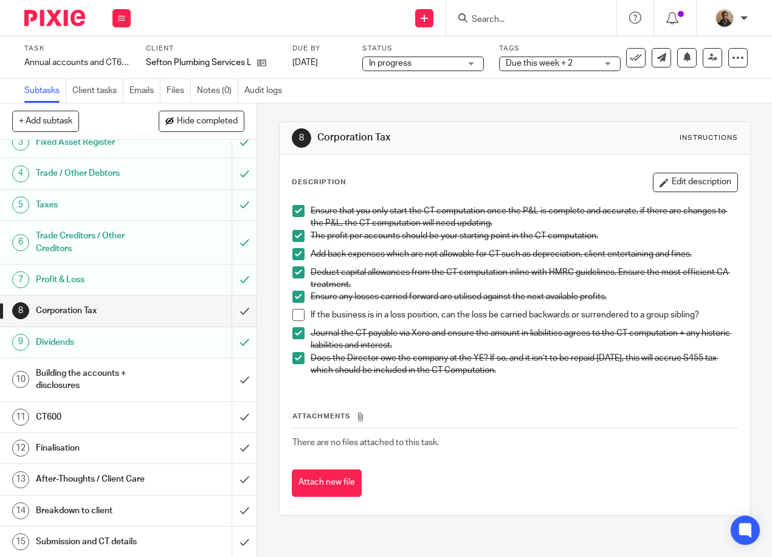
scroll to position [88, 0]
click at [299, 318] on span at bounding box center [299, 315] width 12 height 12
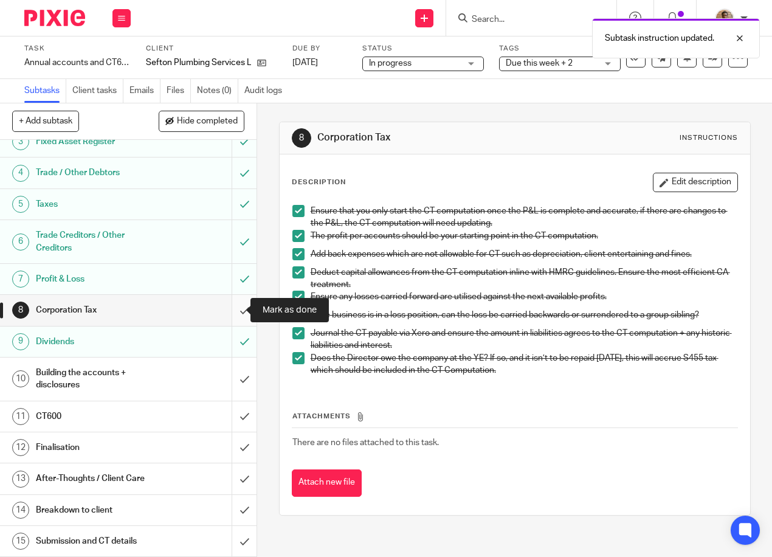
click at [228, 313] on input "submit" at bounding box center [128, 310] width 257 height 30
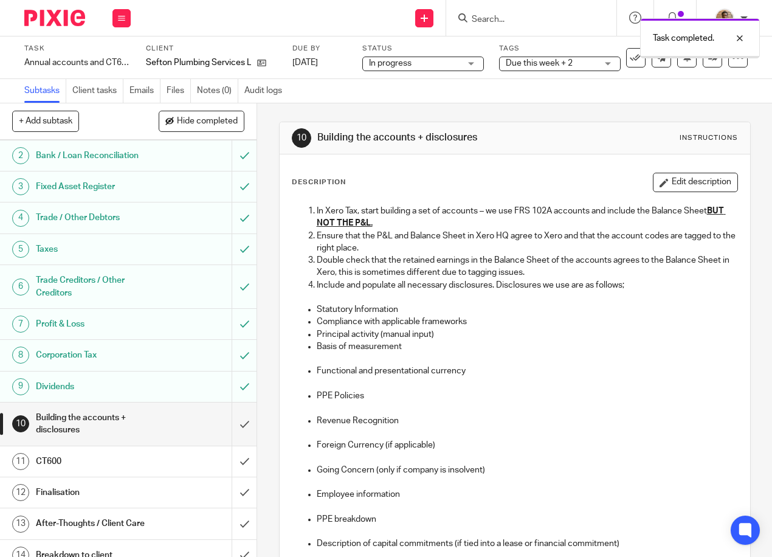
scroll to position [88, 0]
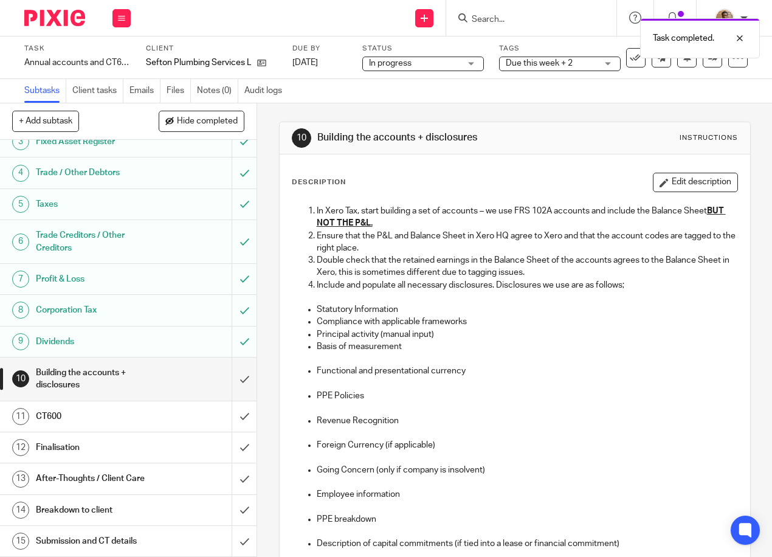
click at [153, 479] on div "After-Thoughts / Client Care" at bounding box center [128, 479] width 184 height 18
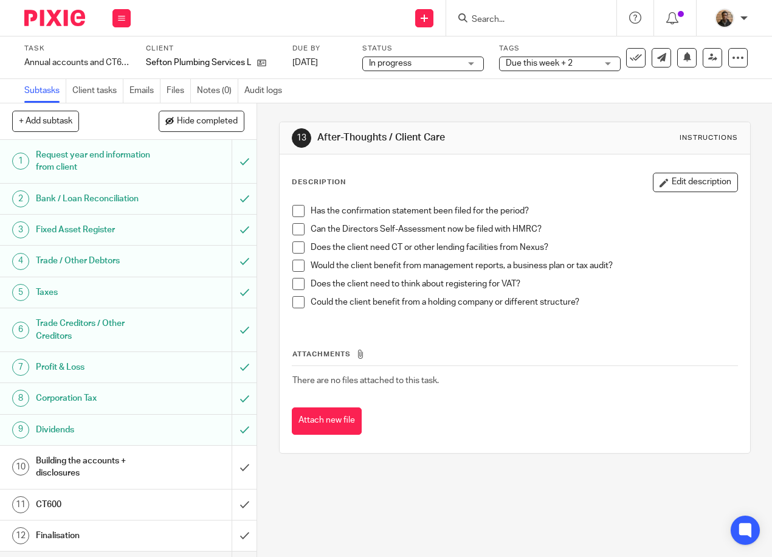
click at [140, 536] on h1 "Finalisation" at bounding box center [97, 536] width 123 height 18
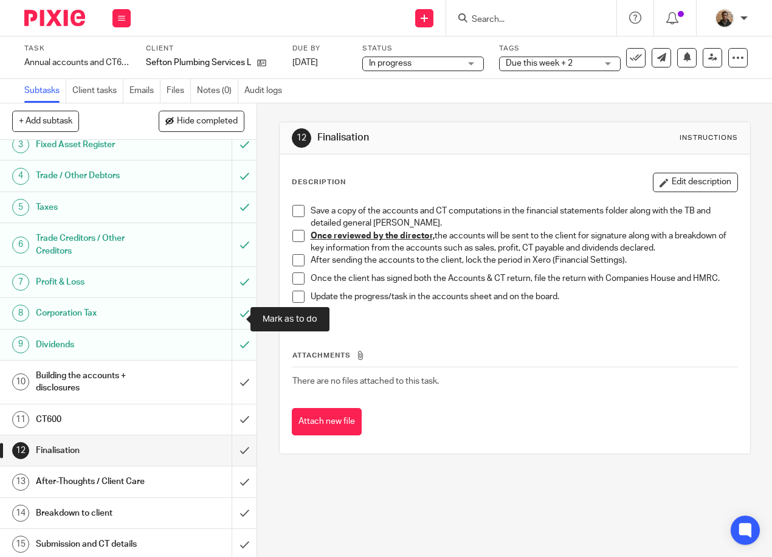
scroll to position [88, 0]
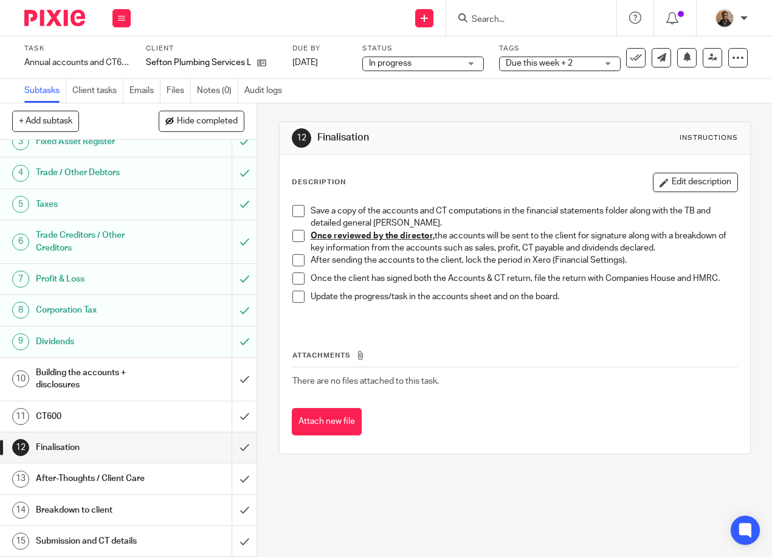
click at [293, 209] on span at bounding box center [299, 211] width 12 height 12
click at [147, 388] on h1 "Building the accounts + disclosures" at bounding box center [97, 379] width 123 height 31
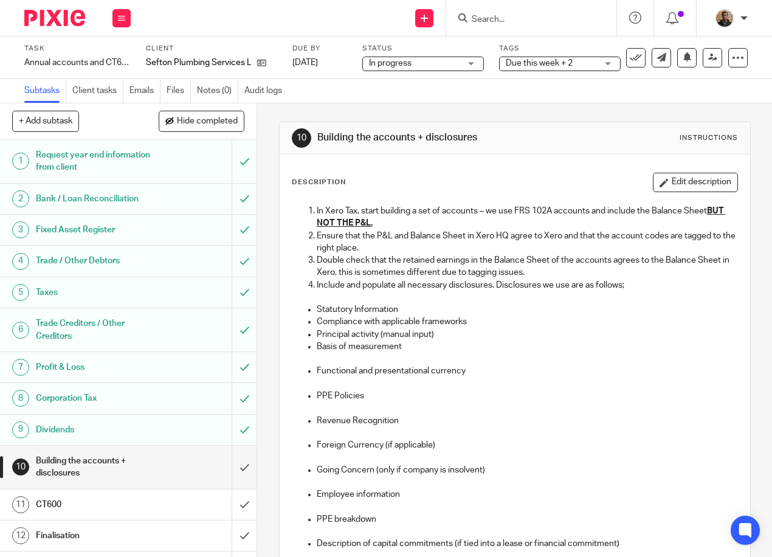
scroll to position [175, 0]
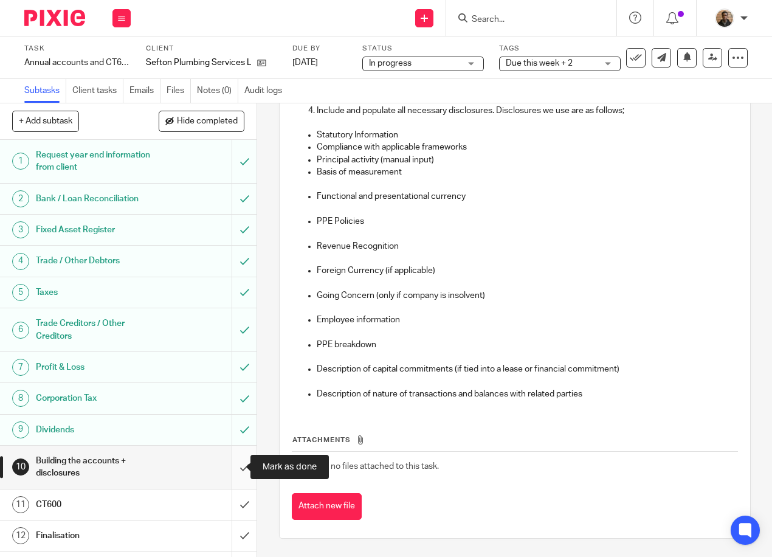
click at [234, 463] on input "submit" at bounding box center [128, 467] width 257 height 43
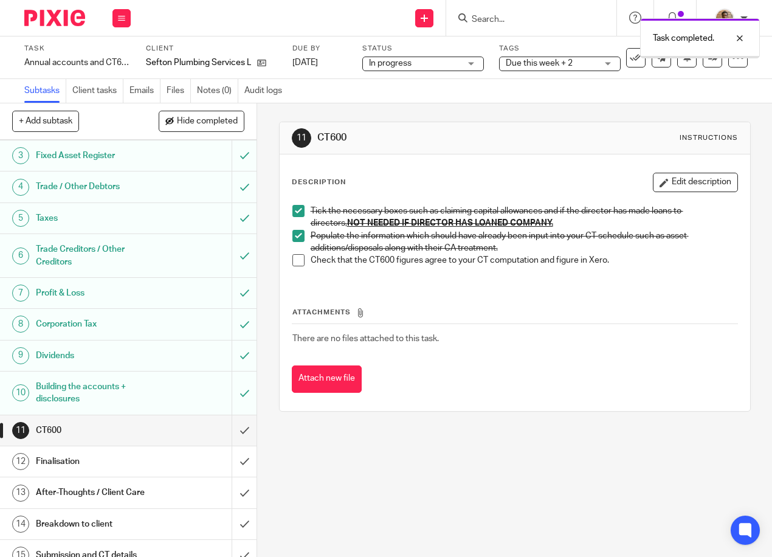
scroll to position [88, 0]
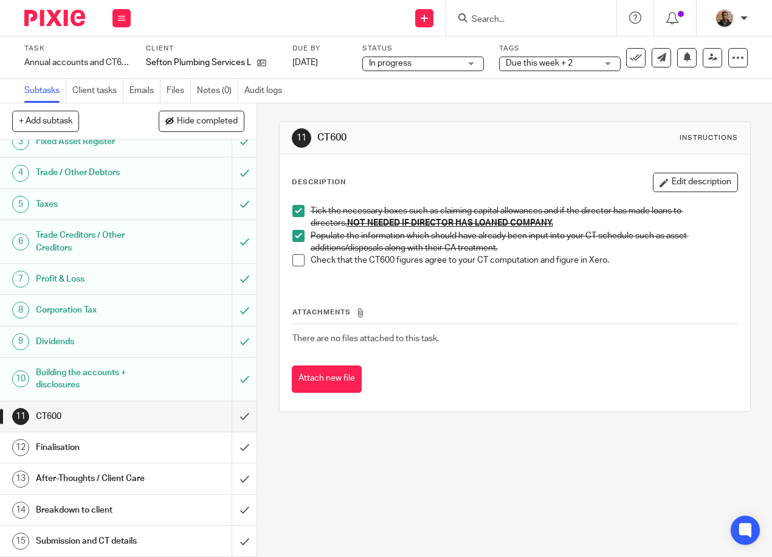
drag, startPoint x: 635, startPoint y: 121, endPoint x: 642, endPoint y: 115, distance: 9.5
click at [635, 121] on div "11 CT600 Instructions Description Edit description Tick the necessary boxes suc…" at bounding box center [515, 266] width 472 height 327
click at [709, 58] on icon at bounding box center [713, 57] width 9 height 9
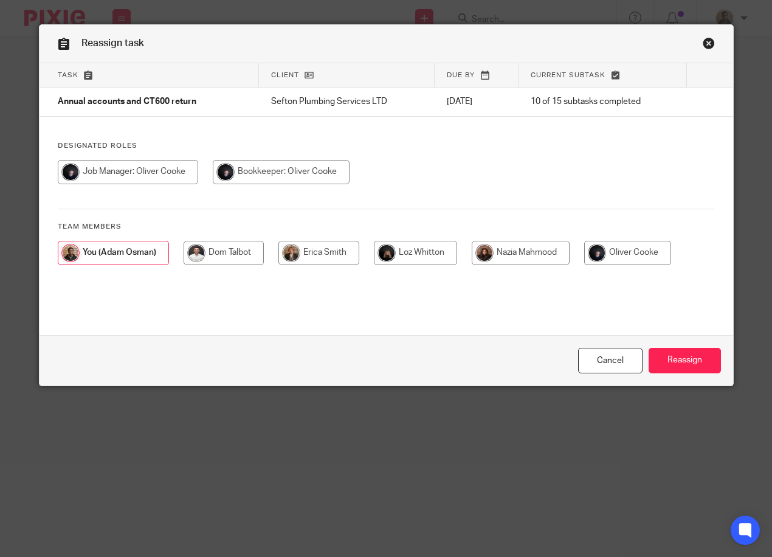
click at [137, 179] on input "radio" at bounding box center [128, 172] width 140 height 24
radio input "true"
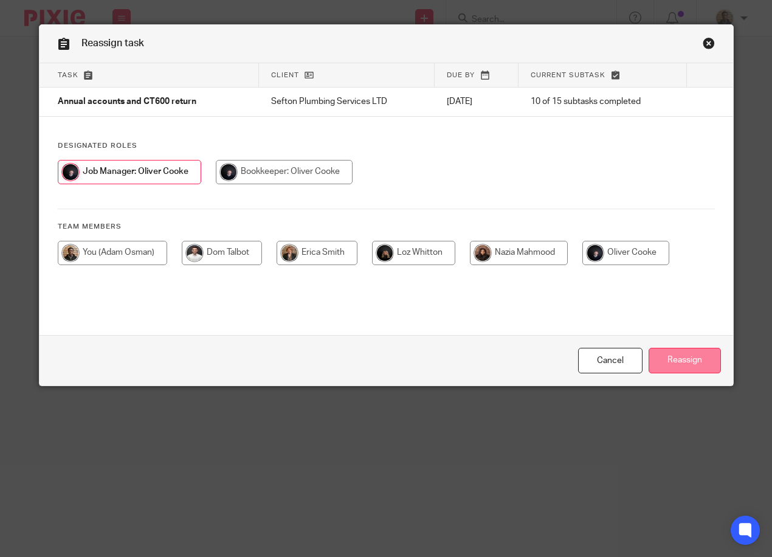
click at [665, 363] on input "Reassign" at bounding box center [685, 361] width 72 height 26
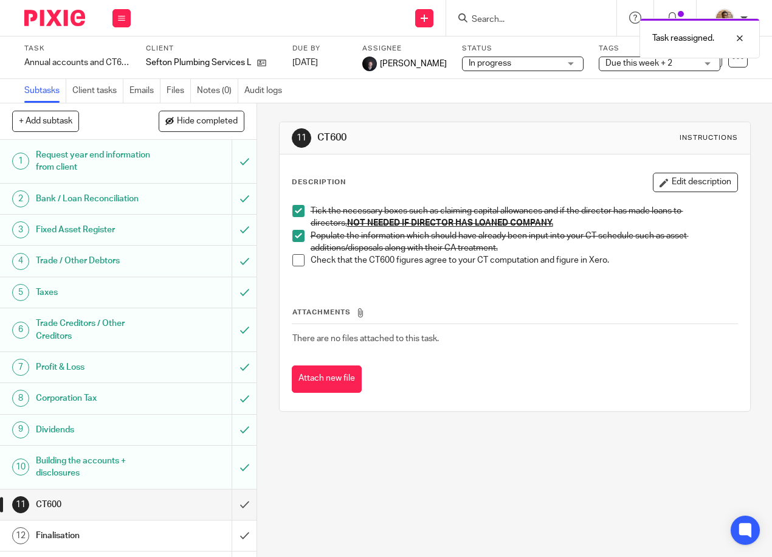
click at [625, 67] on span "Due this week + 2" at bounding box center [639, 63] width 67 height 9
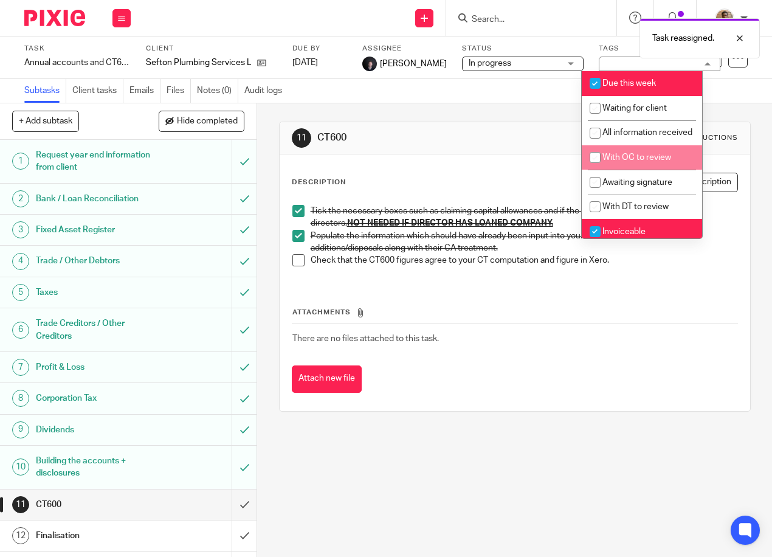
click at [626, 162] on span "With OC to review" at bounding box center [637, 157] width 69 height 9
checkbox input "true"
click at [497, 127] on div "11 CT600 Instructions" at bounding box center [515, 138] width 471 height 32
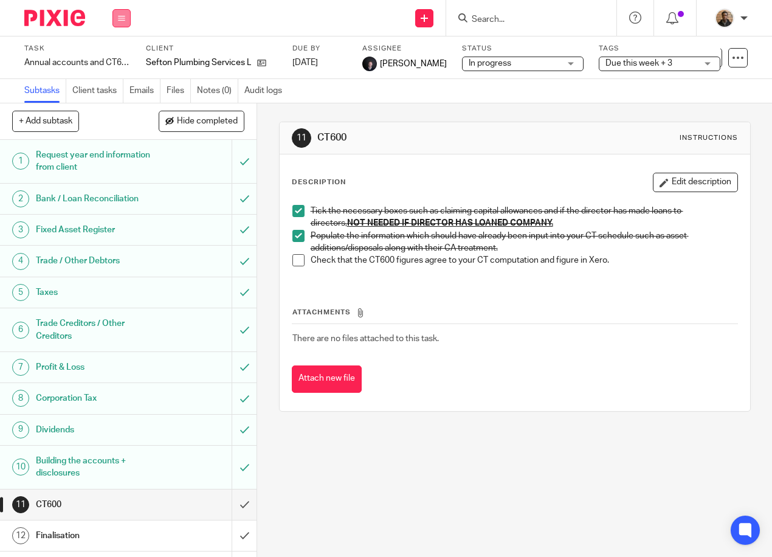
click at [122, 19] on icon at bounding box center [121, 18] width 7 height 7
click at [120, 56] on link "Work" at bounding box center [115, 56] width 21 height 9
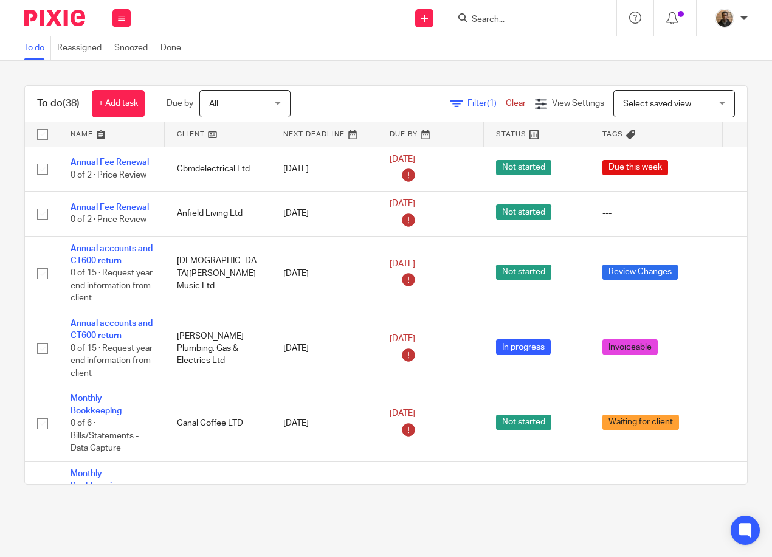
click at [665, 110] on span "Select saved view" at bounding box center [667, 104] width 89 height 26
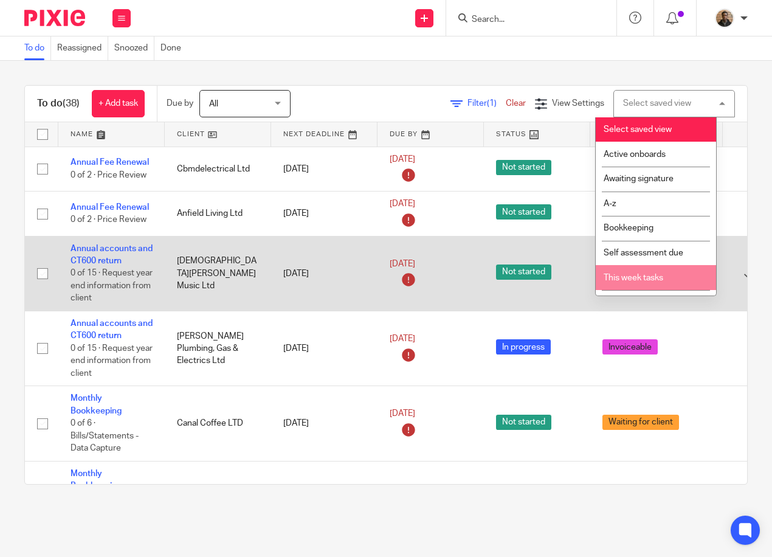
drag, startPoint x: 671, startPoint y: 267, endPoint x: 666, endPoint y: 261, distance: 8.2
click at [671, 267] on li "This week tasks" at bounding box center [656, 277] width 120 height 25
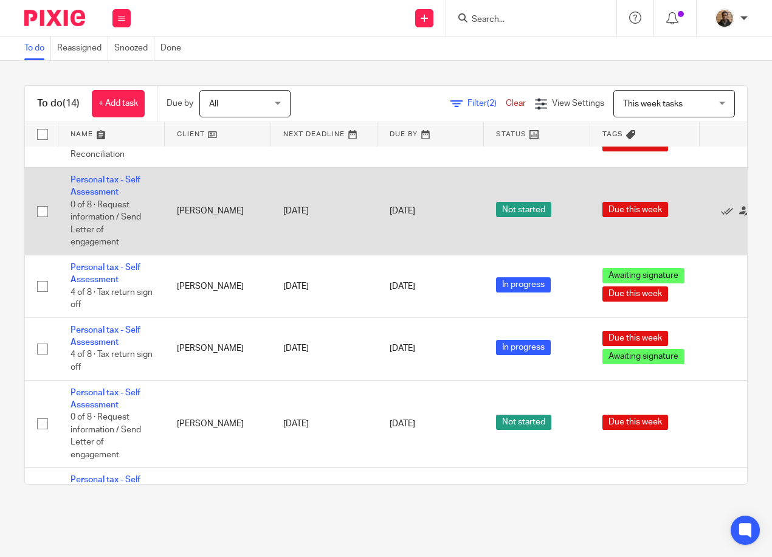
scroll to position [566, 0]
